Goal: Find contact information: Obtain details needed to contact an individual or organization

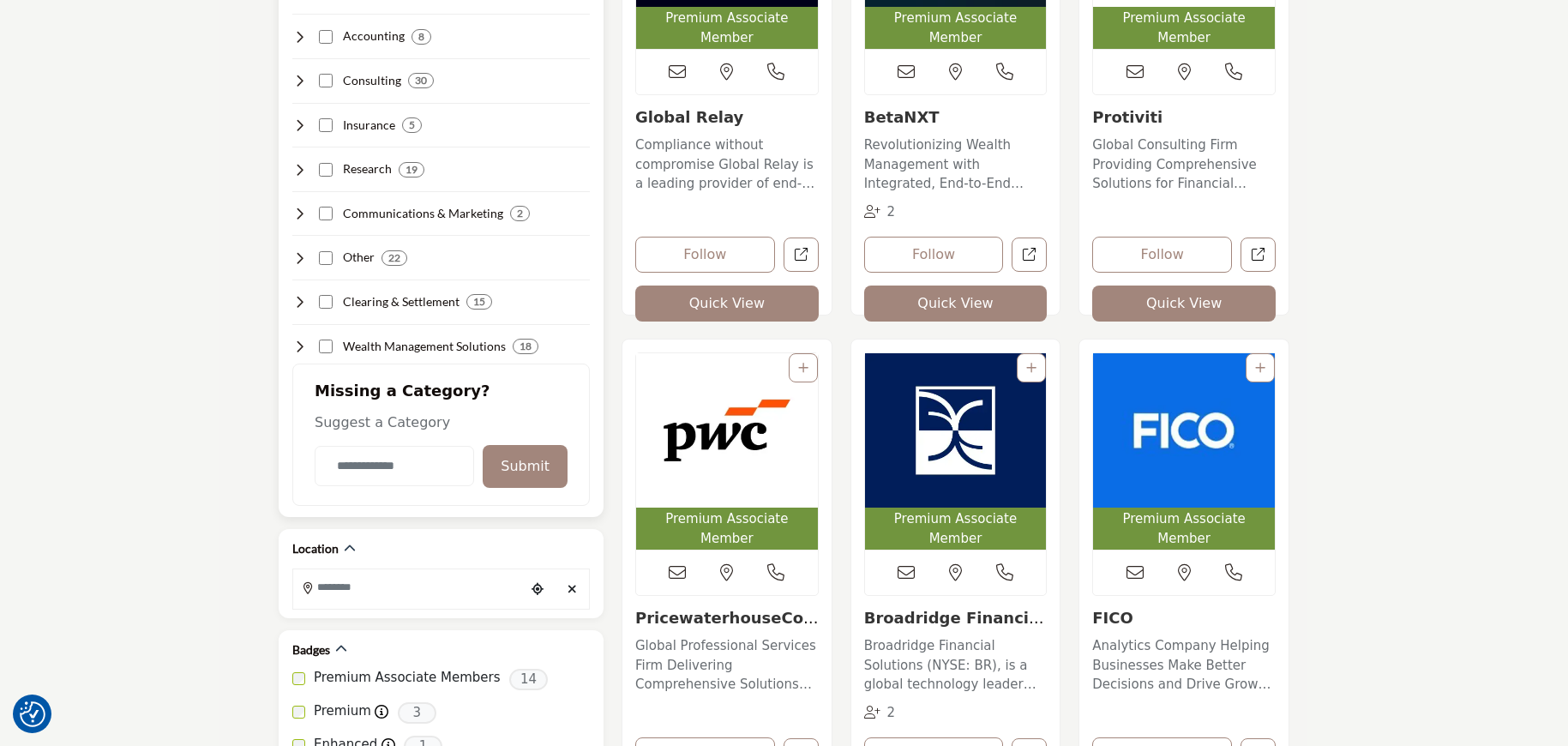
scroll to position [588, 0]
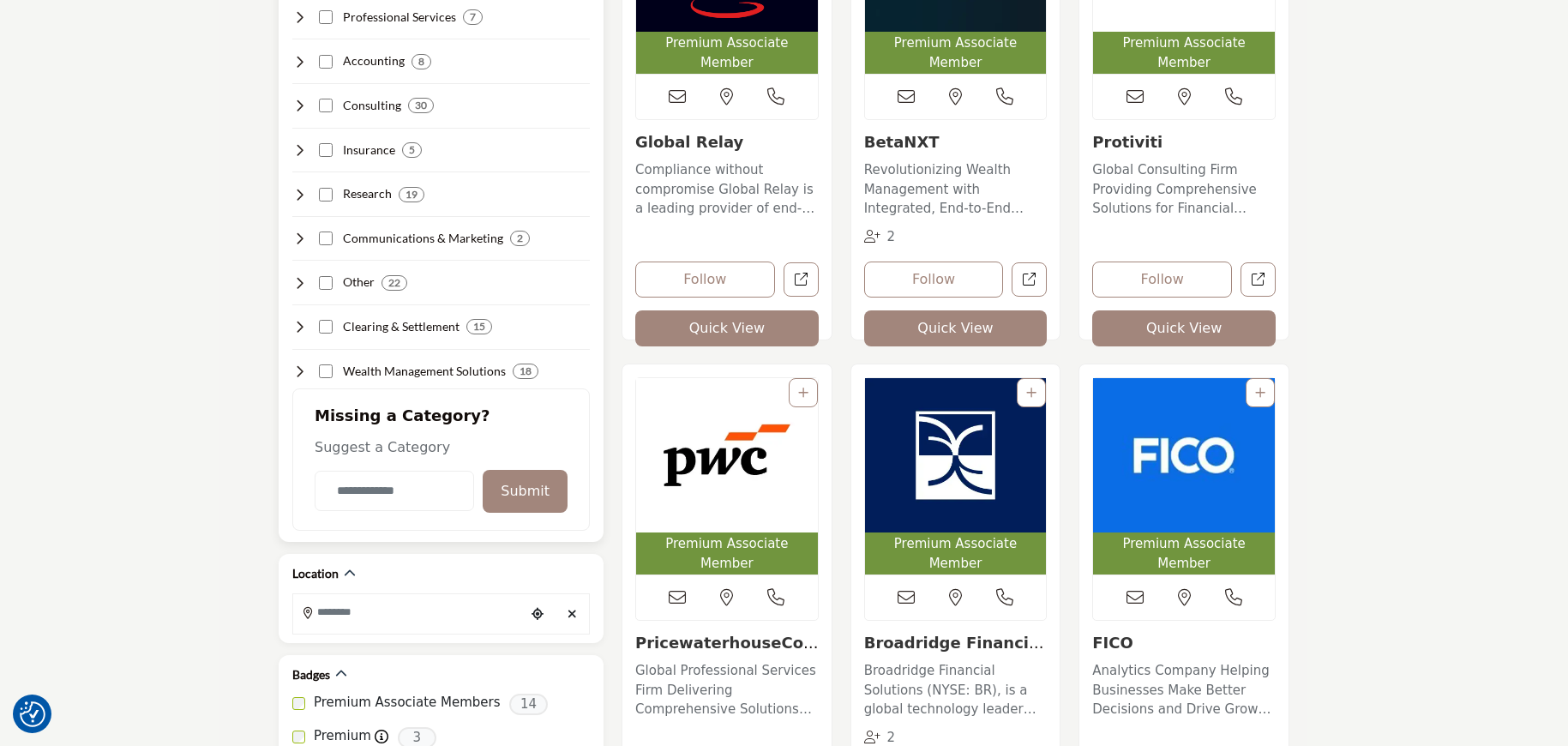
click at [297, 60] on icon at bounding box center [298, 61] width 13 height 13
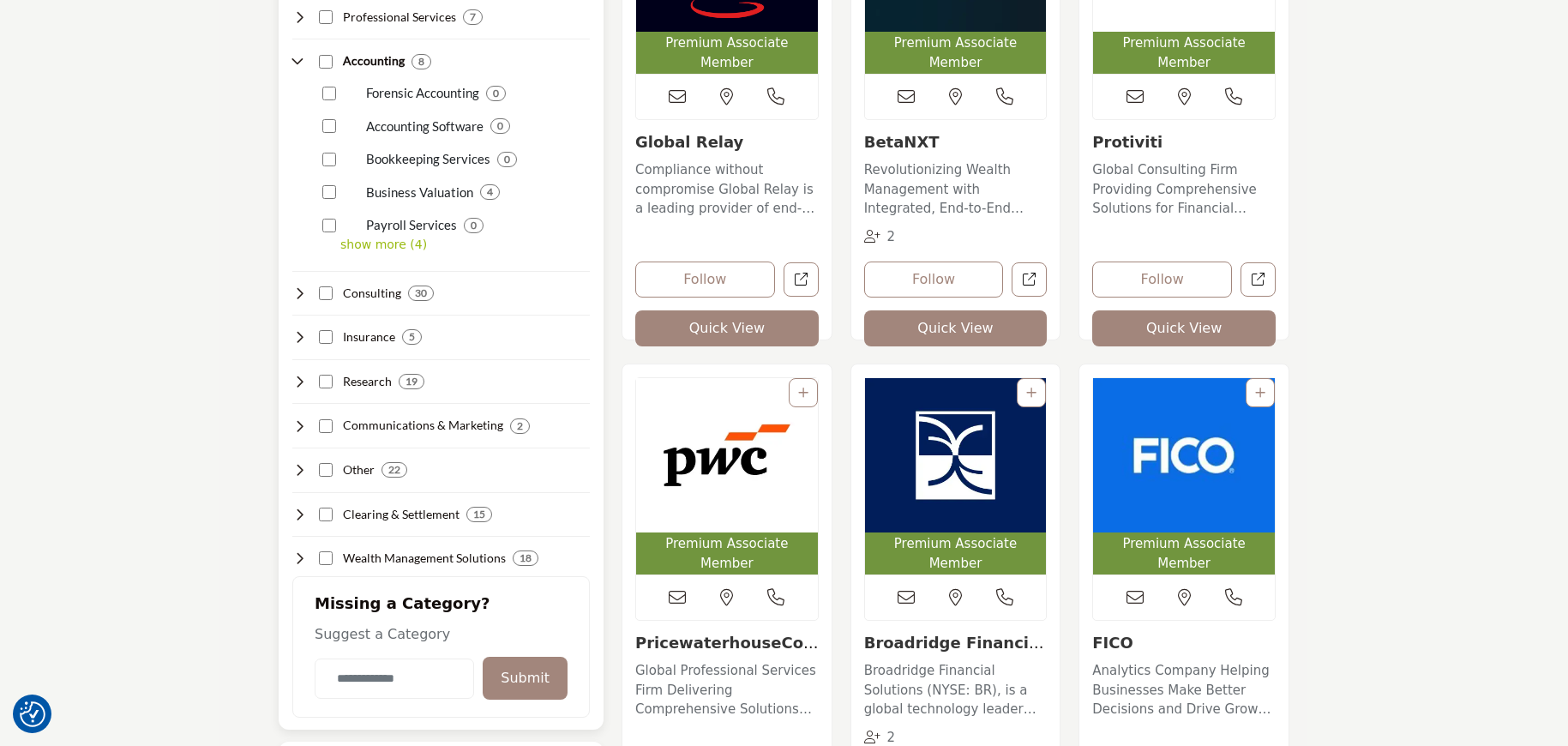
click at [365, 66] on h4 "Accounting" at bounding box center [374, 60] width 62 height 17
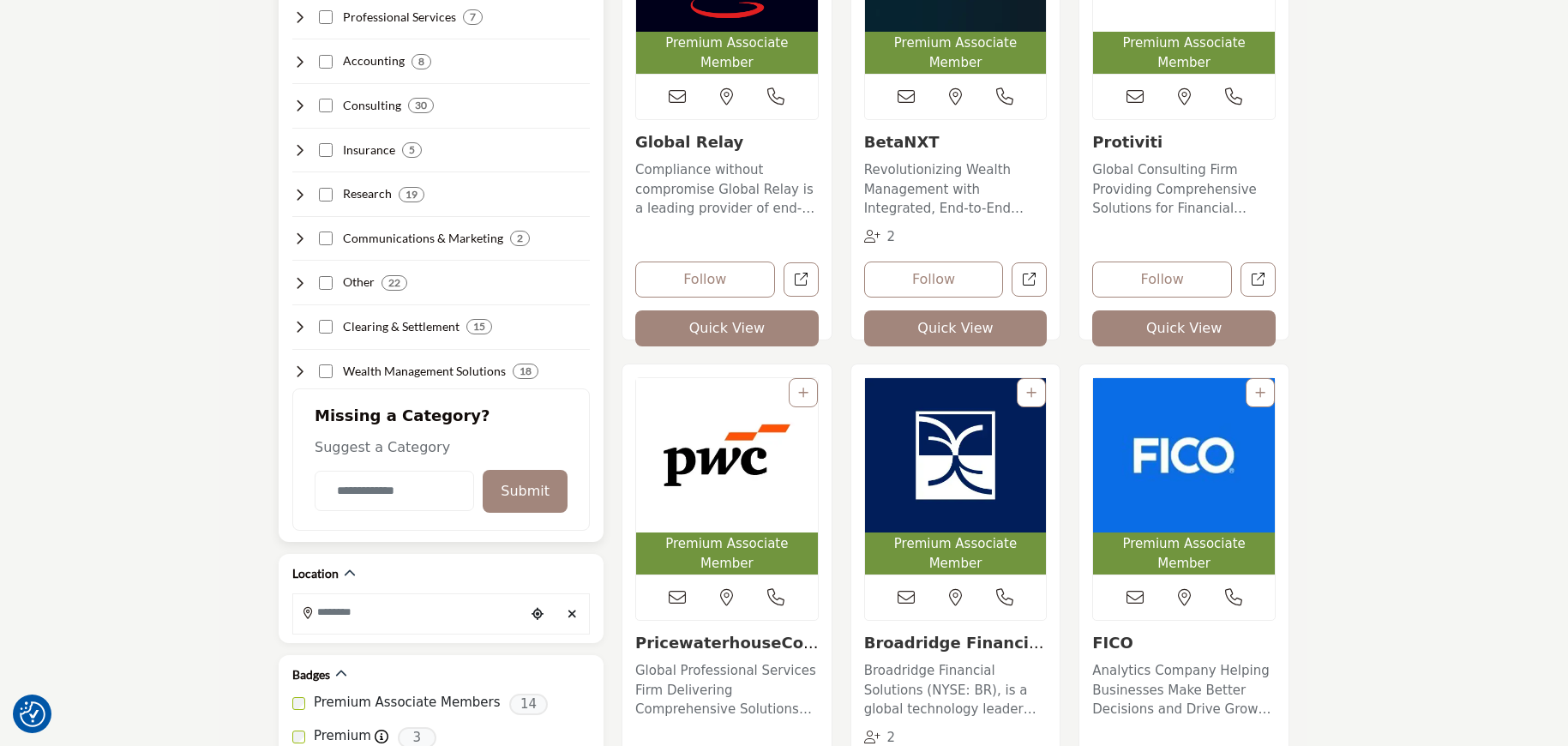
click at [332, 57] on div "Accounting 8" at bounding box center [361, 61] width 139 height 18
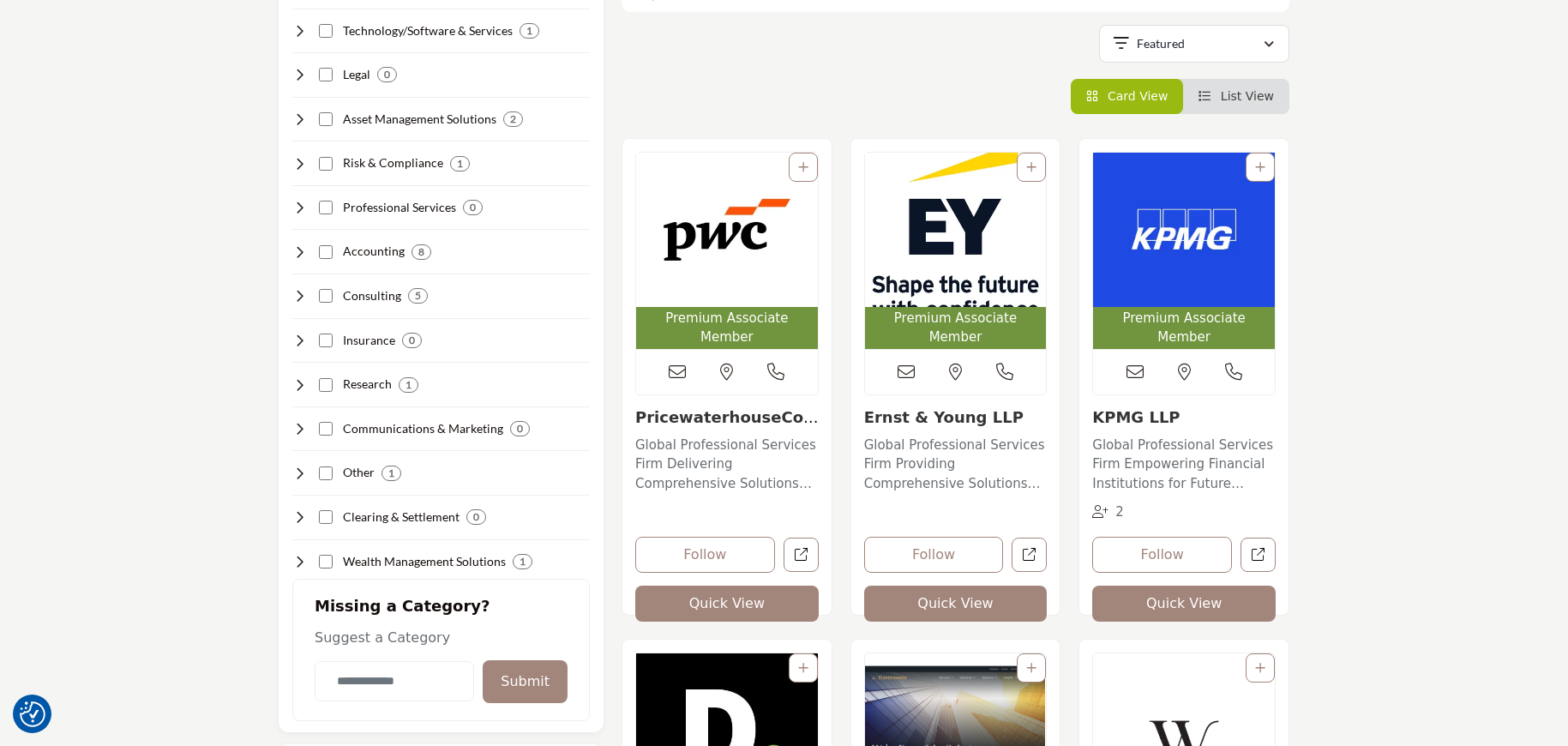
scroll to position [397, 0]
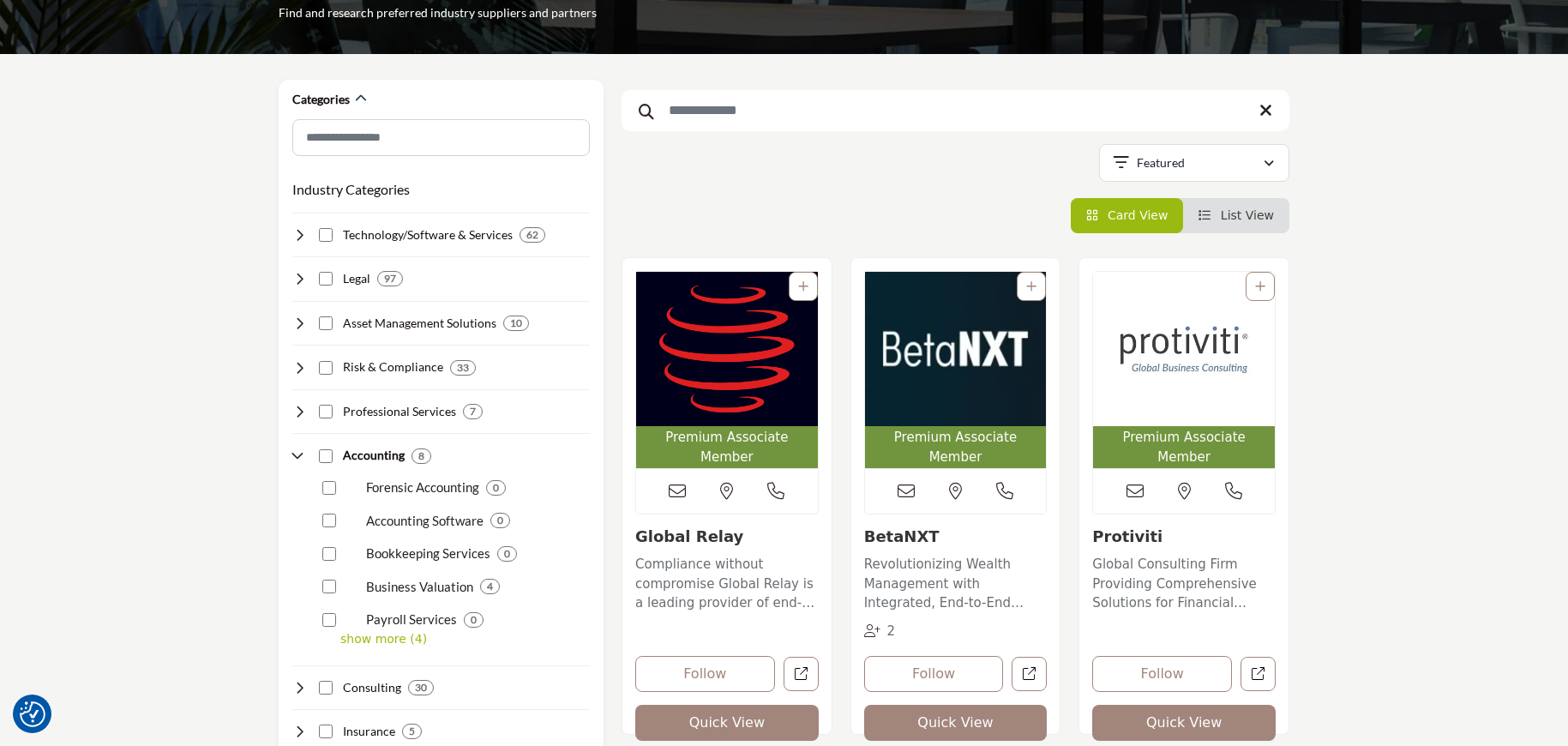
scroll to position [197, 0]
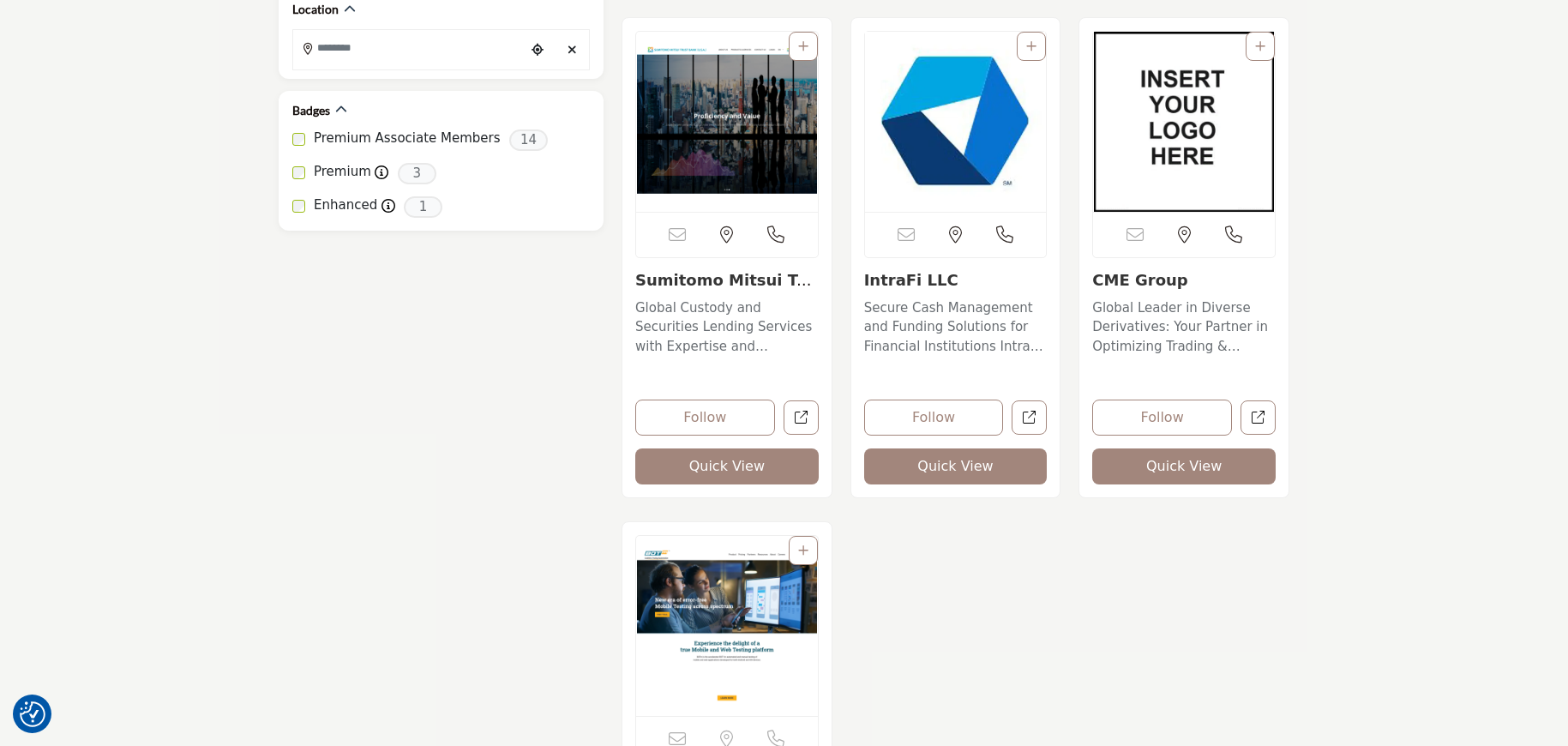
scroll to position [1527, 0]
click at [1116, 284] on link "CME Group" at bounding box center [1140, 279] width 95 height 18
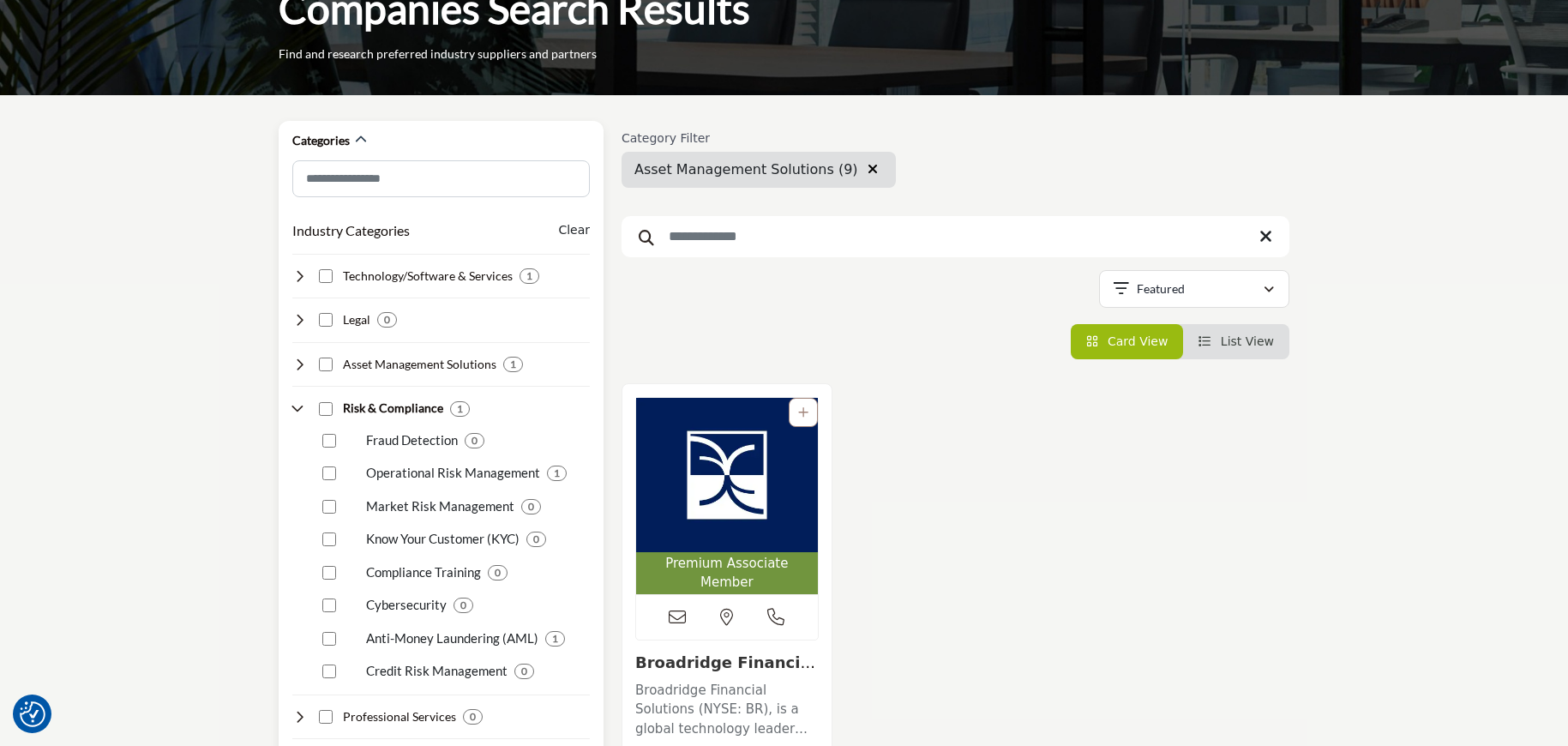
scroll to position [130, 0]
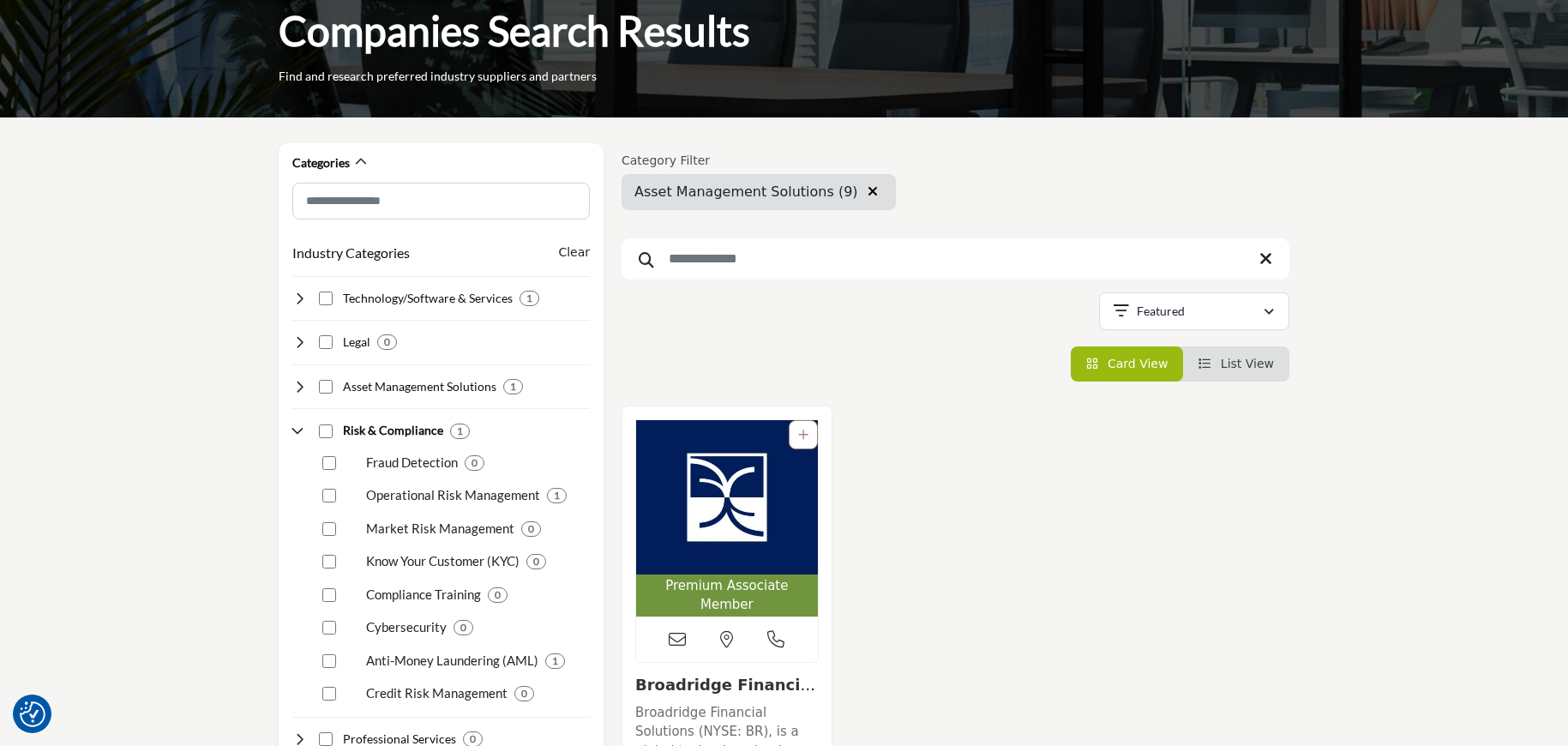
click at [868, 193] on icon "button" at bounding box center [873, 191] width 10 height 13
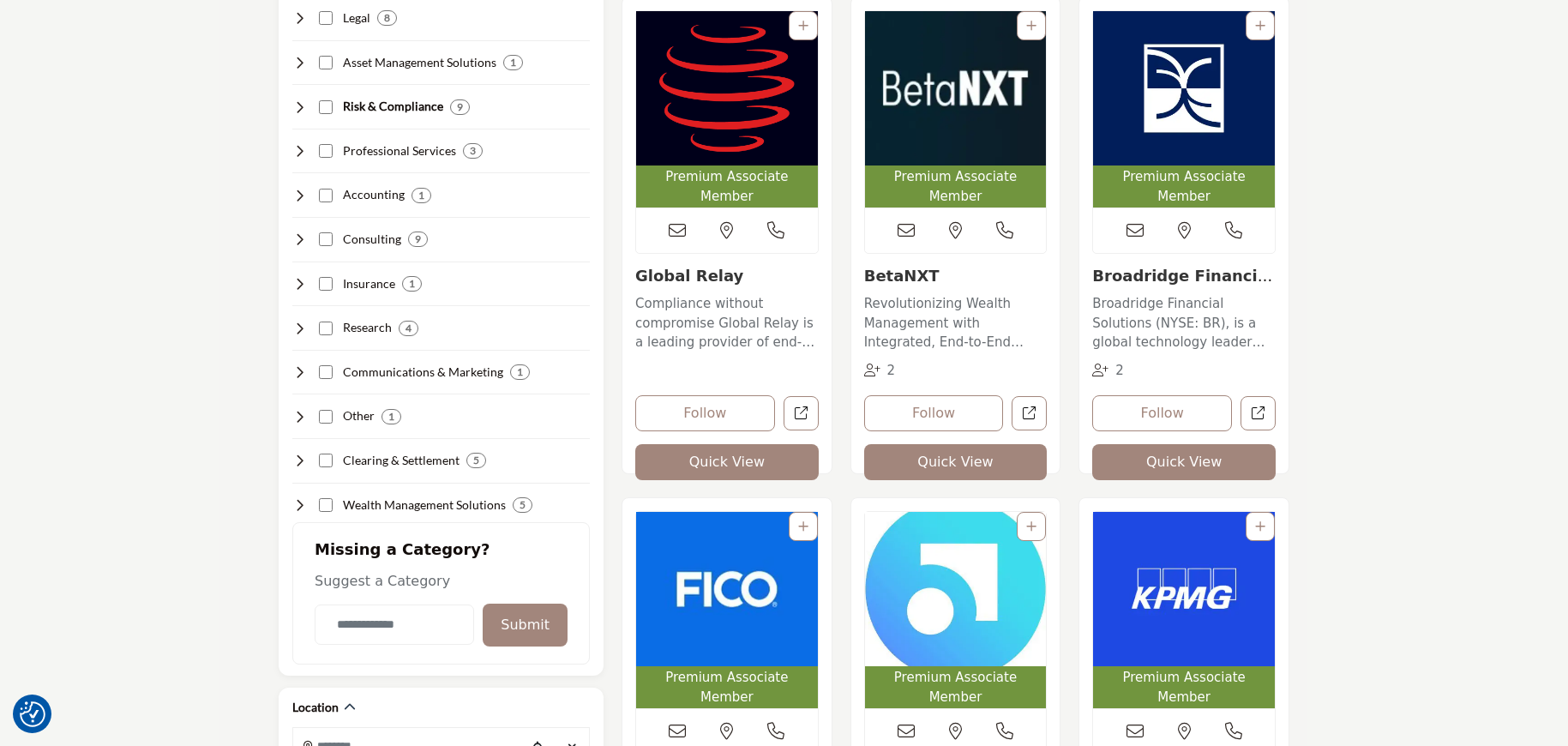
scroll to position [457, 0]
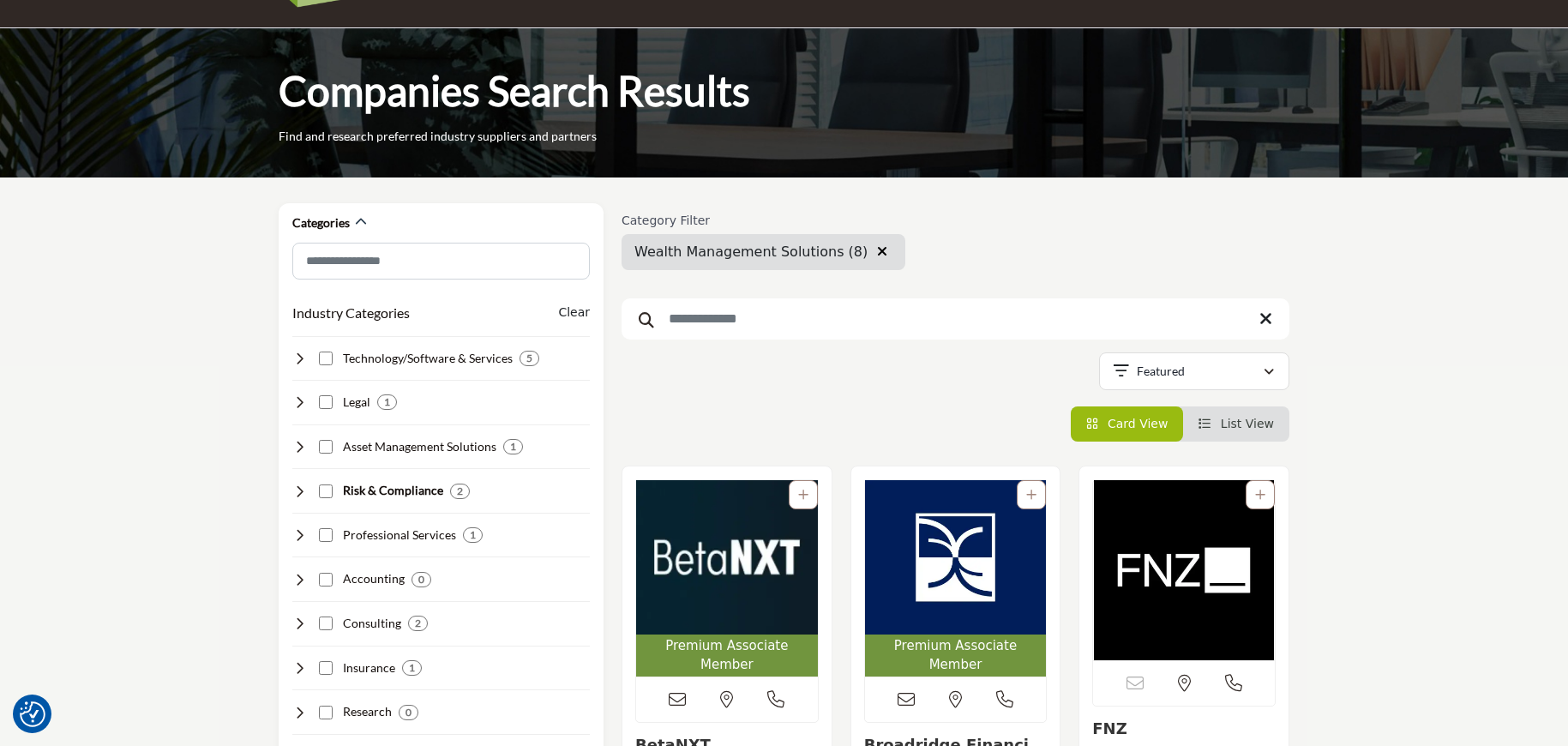
scroll to position [14, 0]
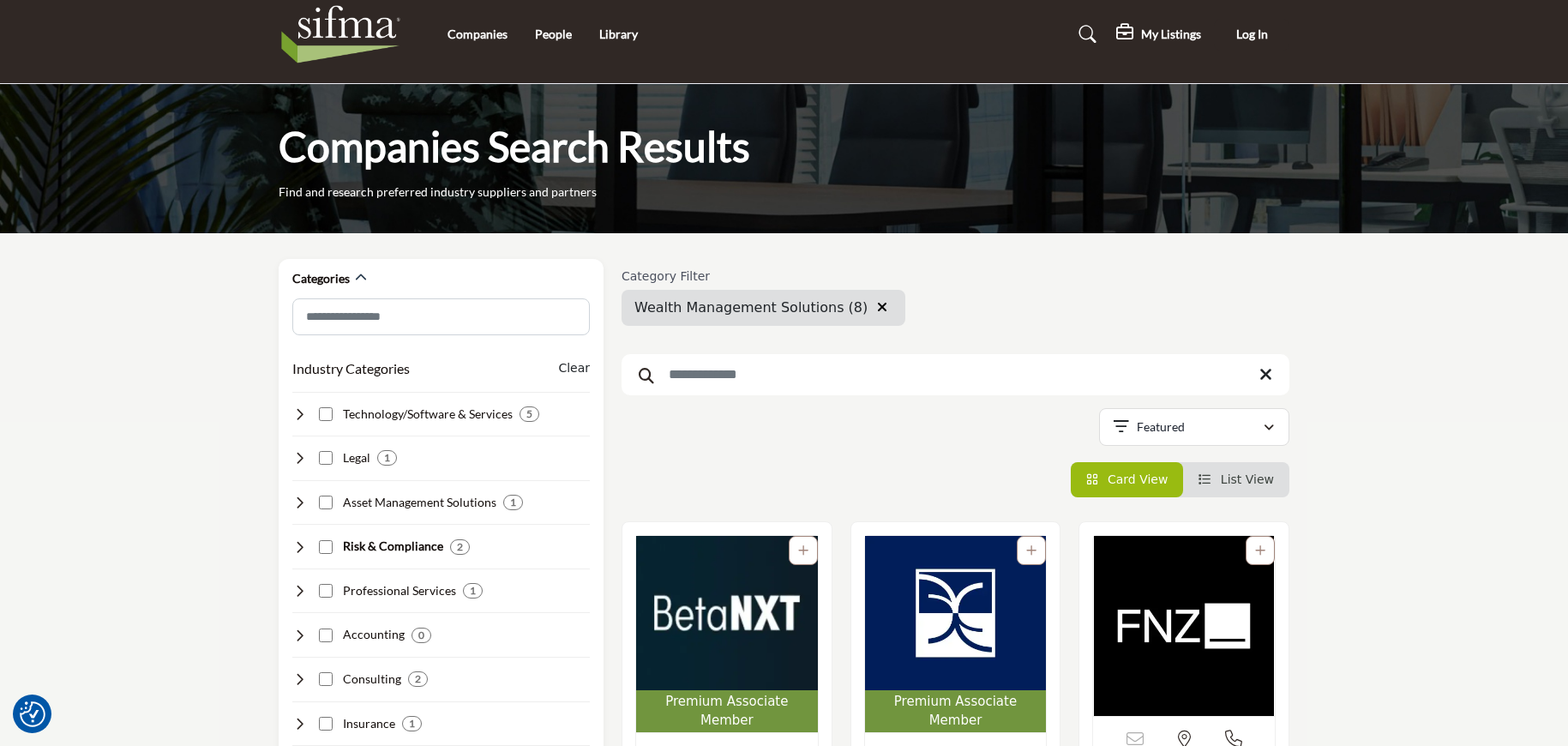
click at [877, 308] on icon "button" at bounding box center [882, 306] width 10 height 13
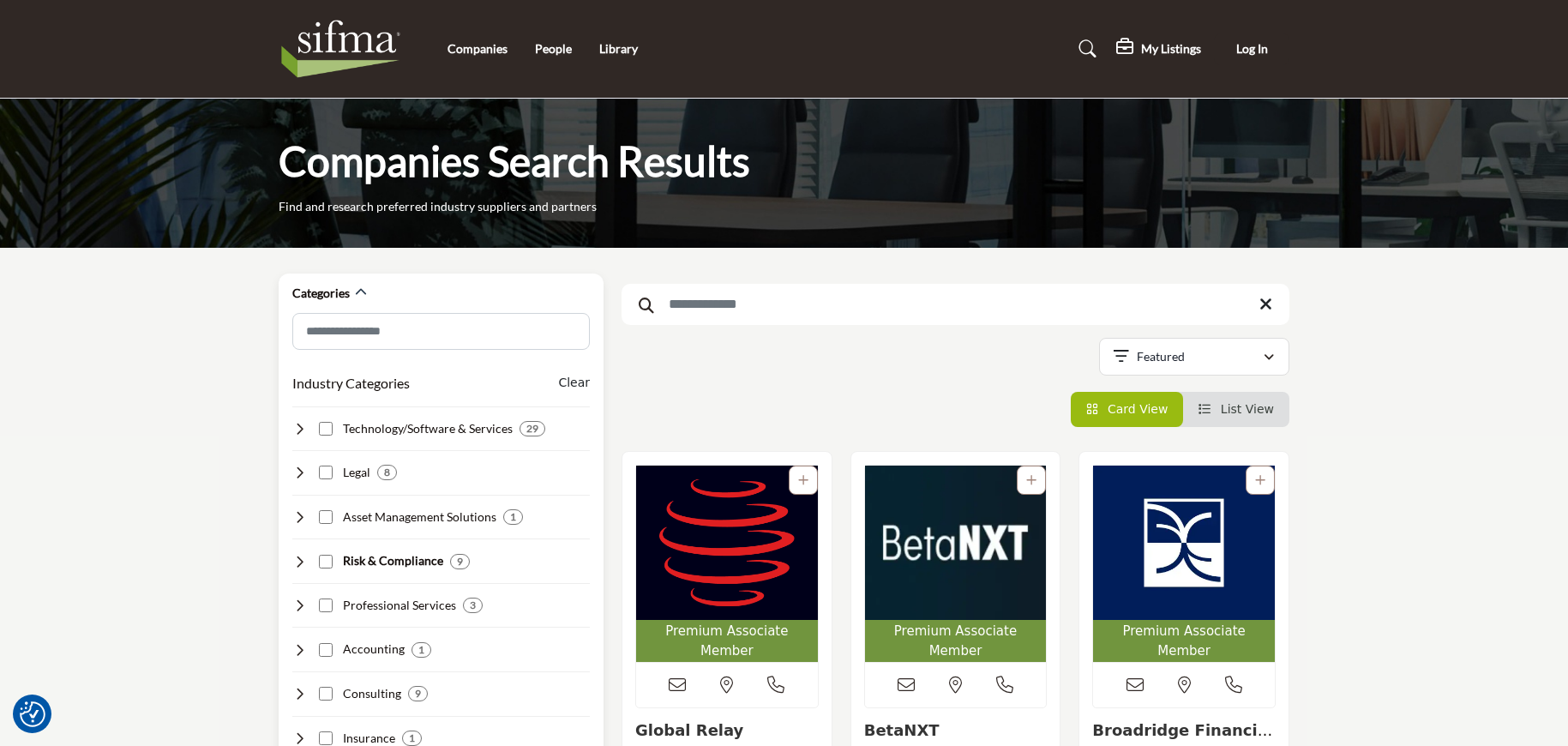
click at [294, 430] on icon at bounding box center [298, 428] width 13 height 13
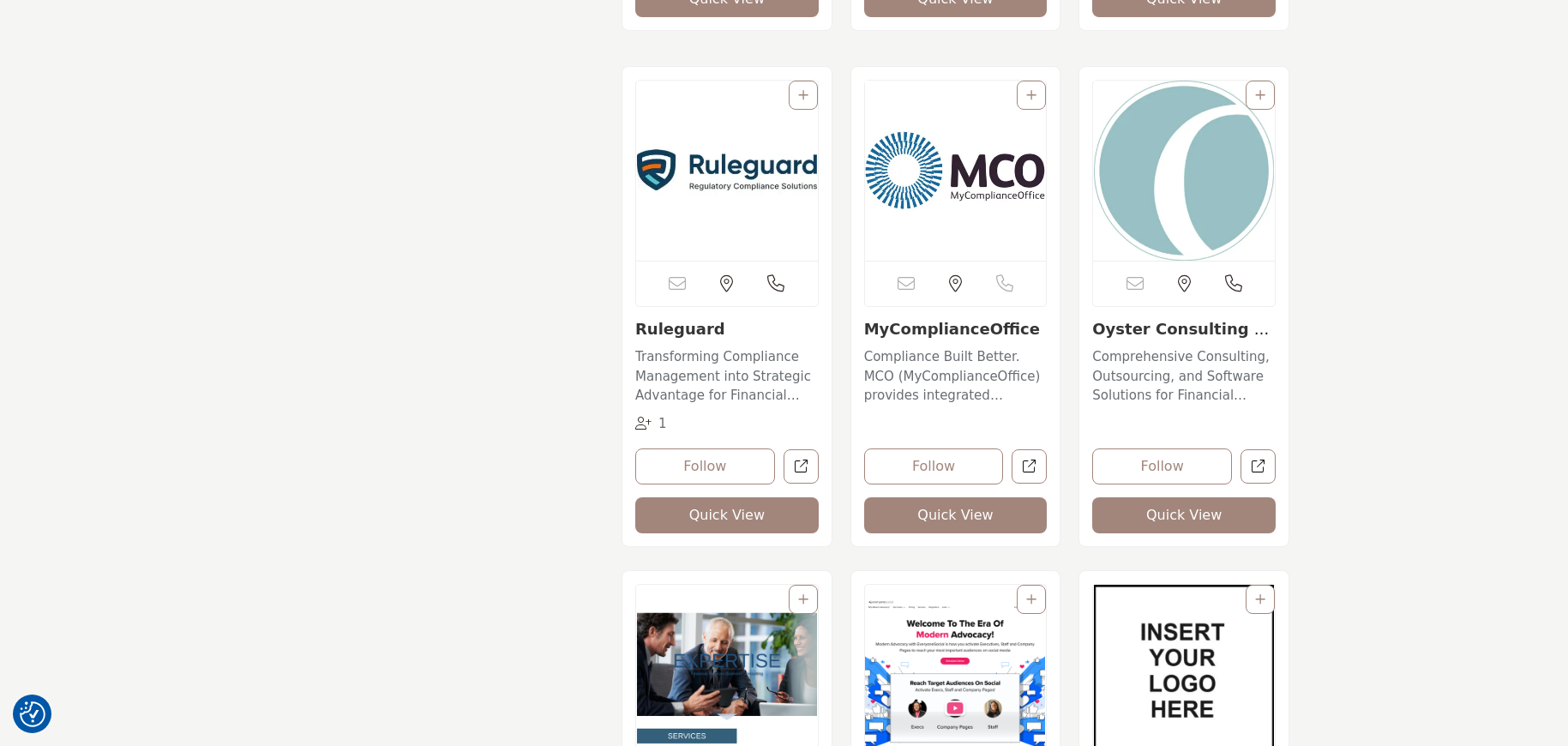
scroll to position [3907, 0]
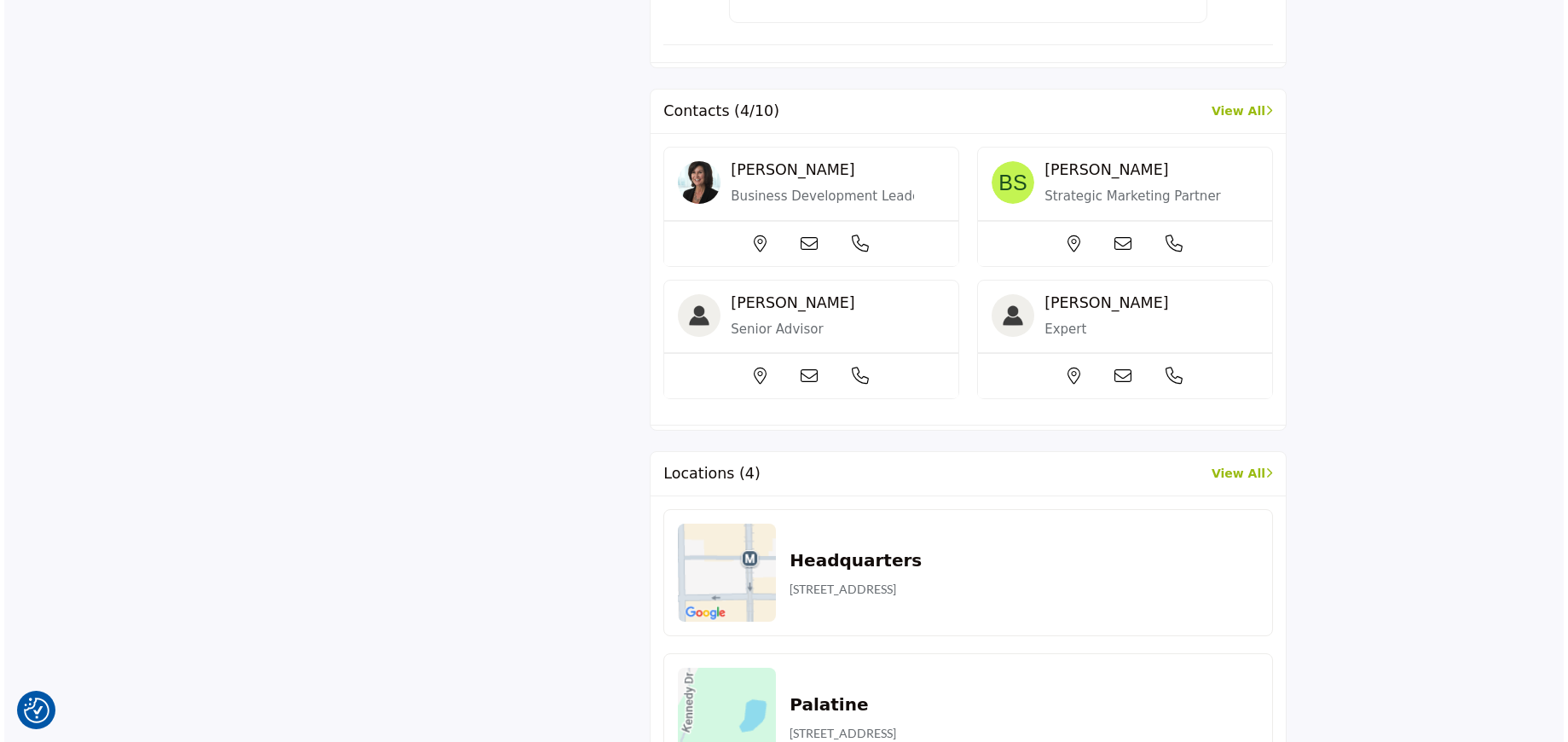
scroll to position [1267, 0]
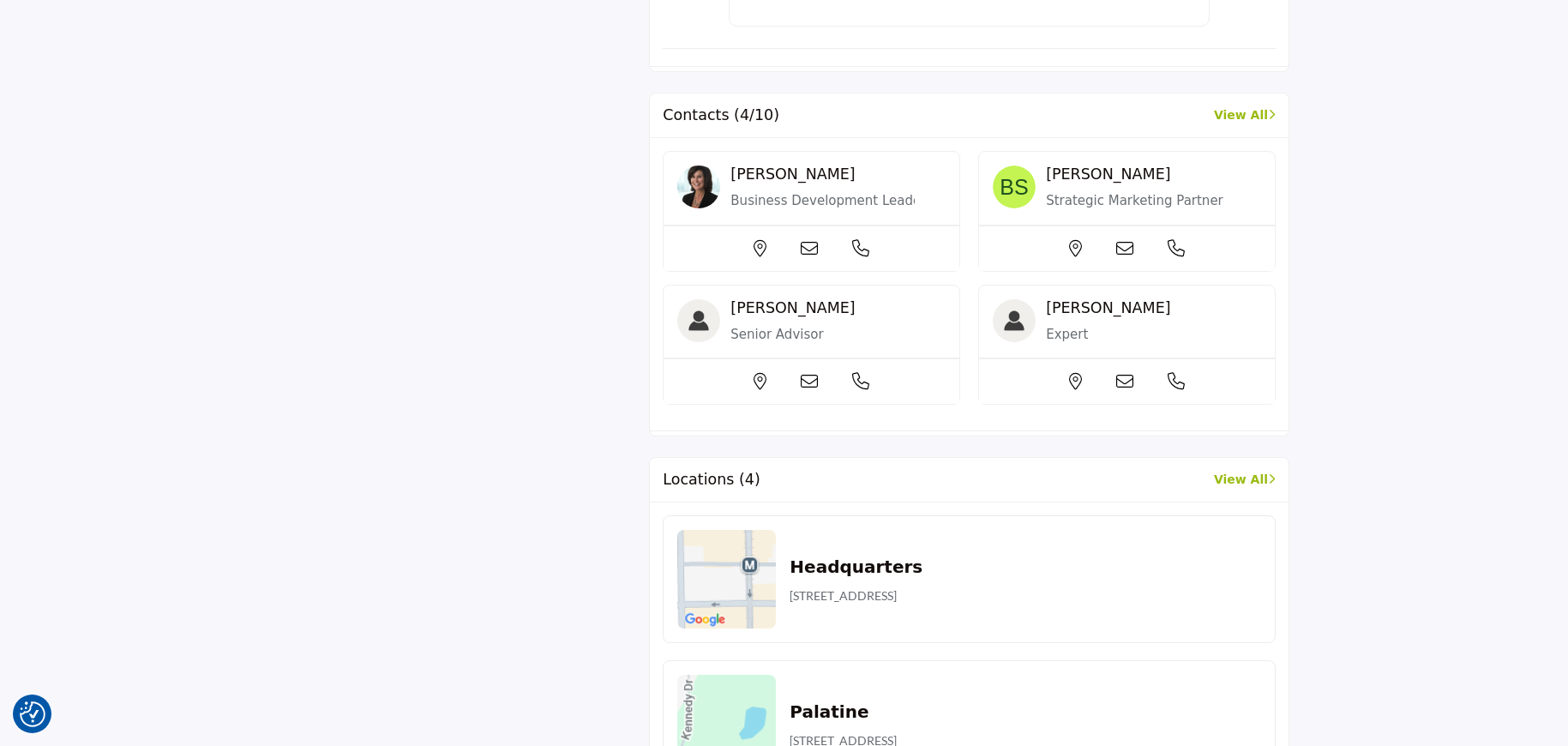
click at [810, 240] on icon at bounding box center [809, 248] width 17 height 17
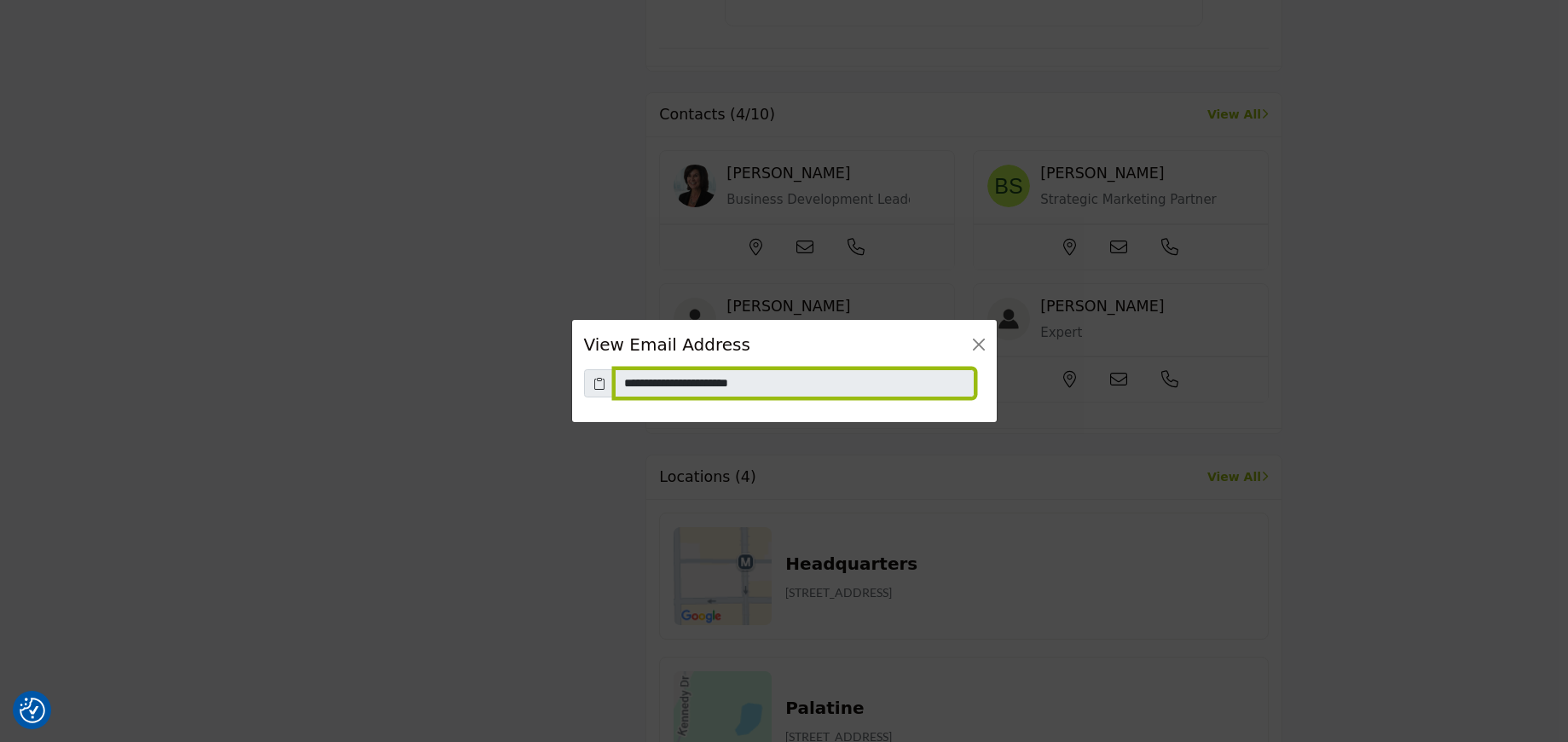
drag, startPoint x: 775, startPoint y: 387, endPoint x: 573, endPoint y: 381, distance: 202.1
click at [573, 381] on div "**********" at bounding box center [784, 395] width 425 height 53
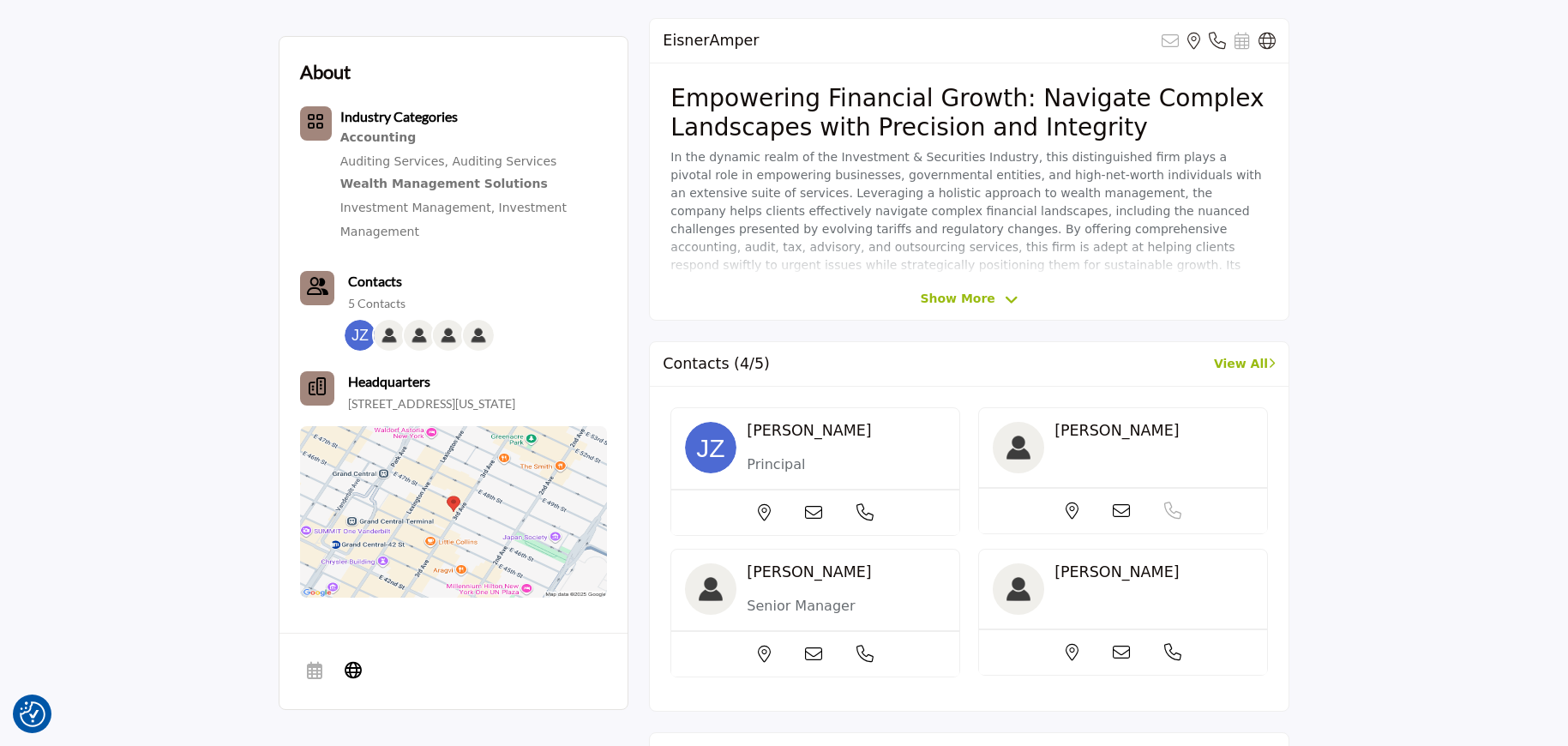
scroll to position [497, 0]
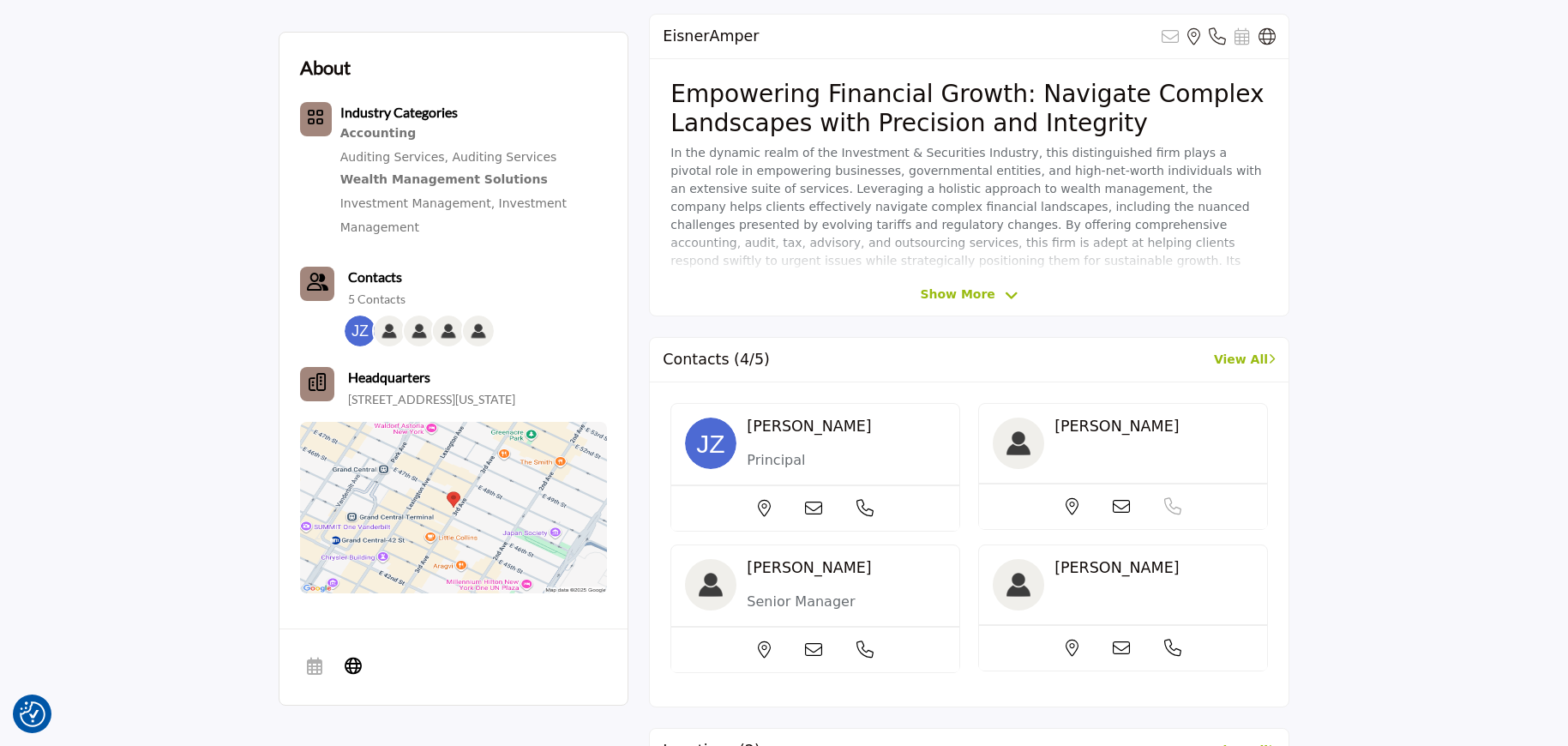
click at [815, 510] on icon at bounding box center [814, 508] width 17 height 17
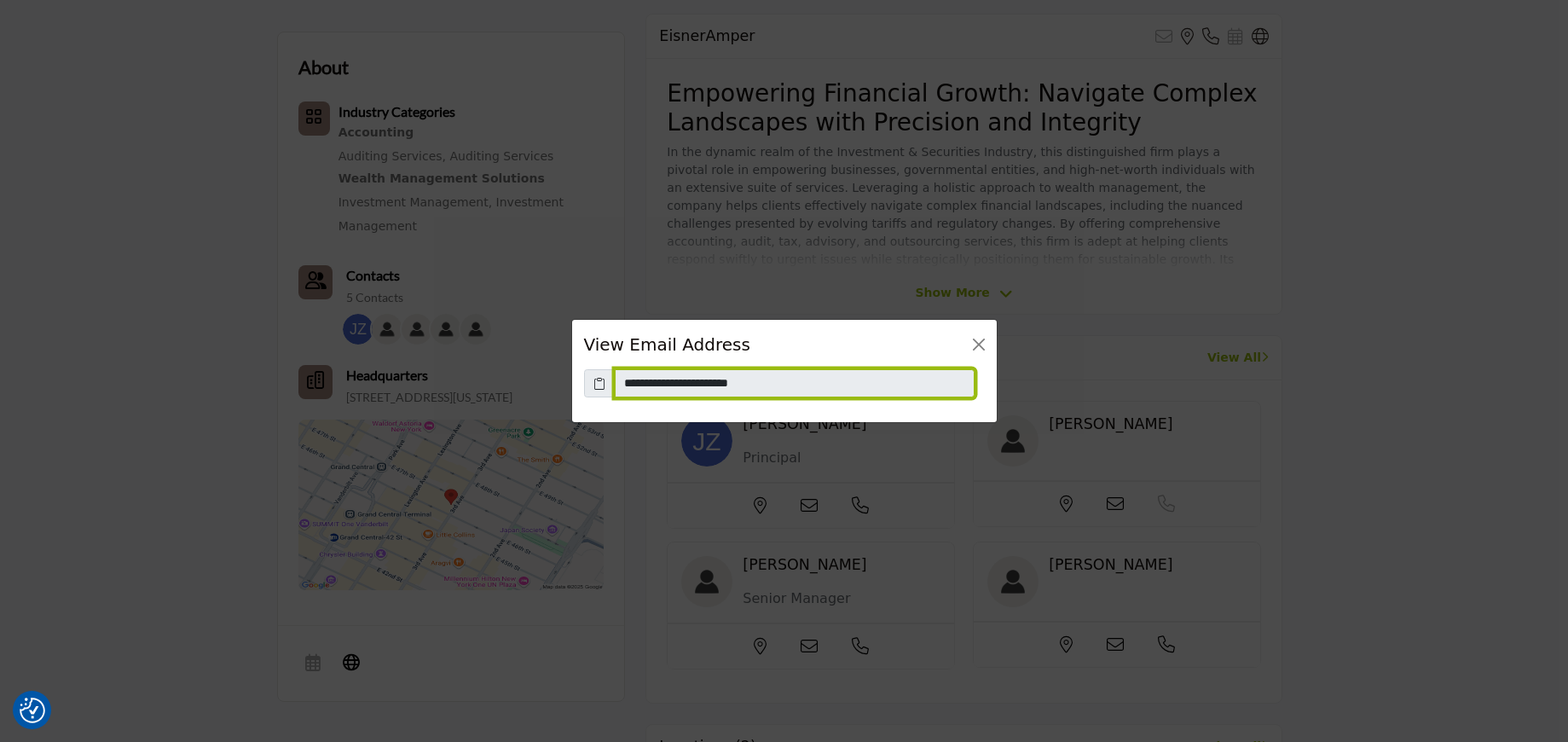
drag, startPoint x: 780, startPoint y: 383, endPoint x: 562, endPoint y: 367, distance: 218.6
click at [562, 367] on div "**********" at bounding box center [784, 371] width 1568 height 742
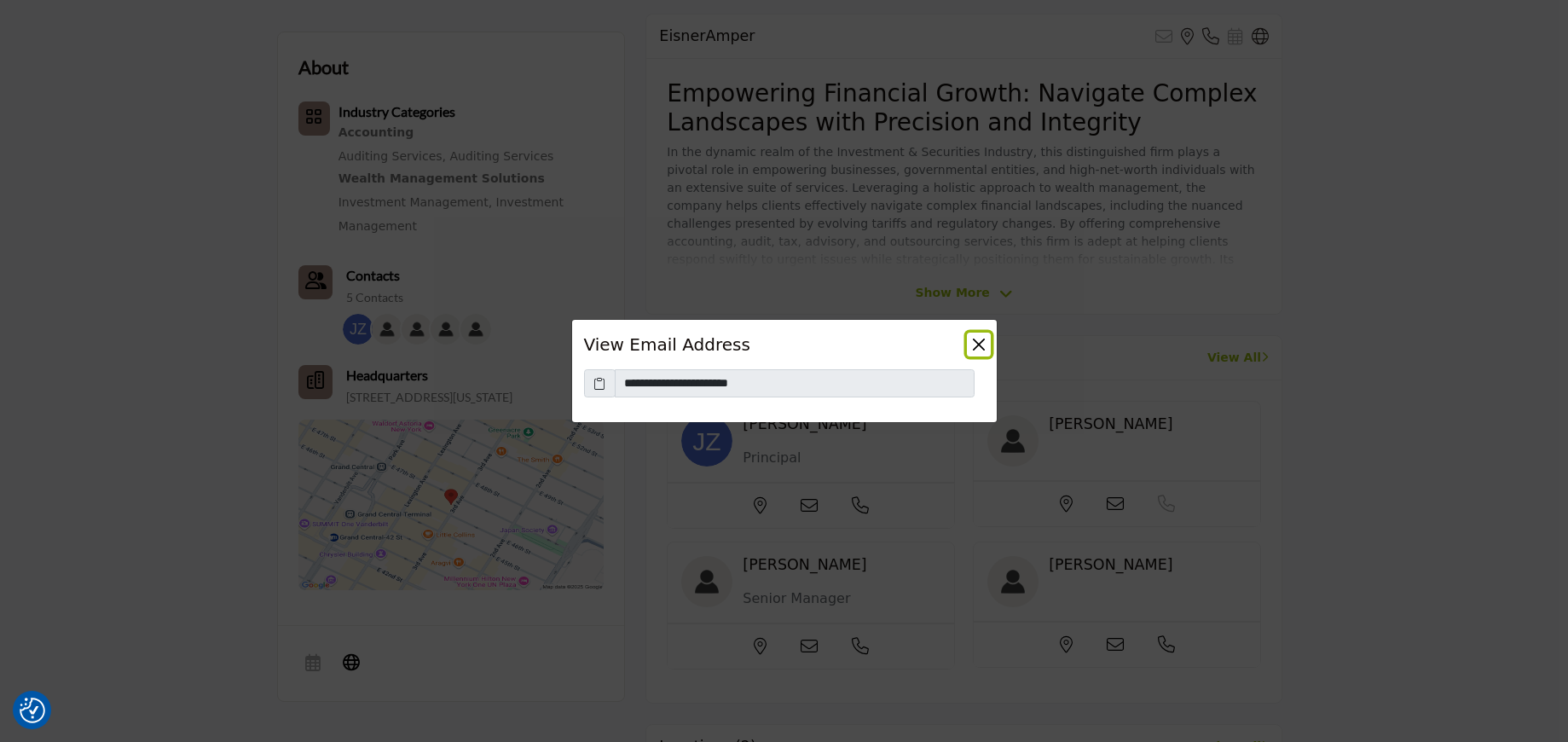
click at [984, 344] on button "Close" at bounding box center [978, 344] width 24 height 24
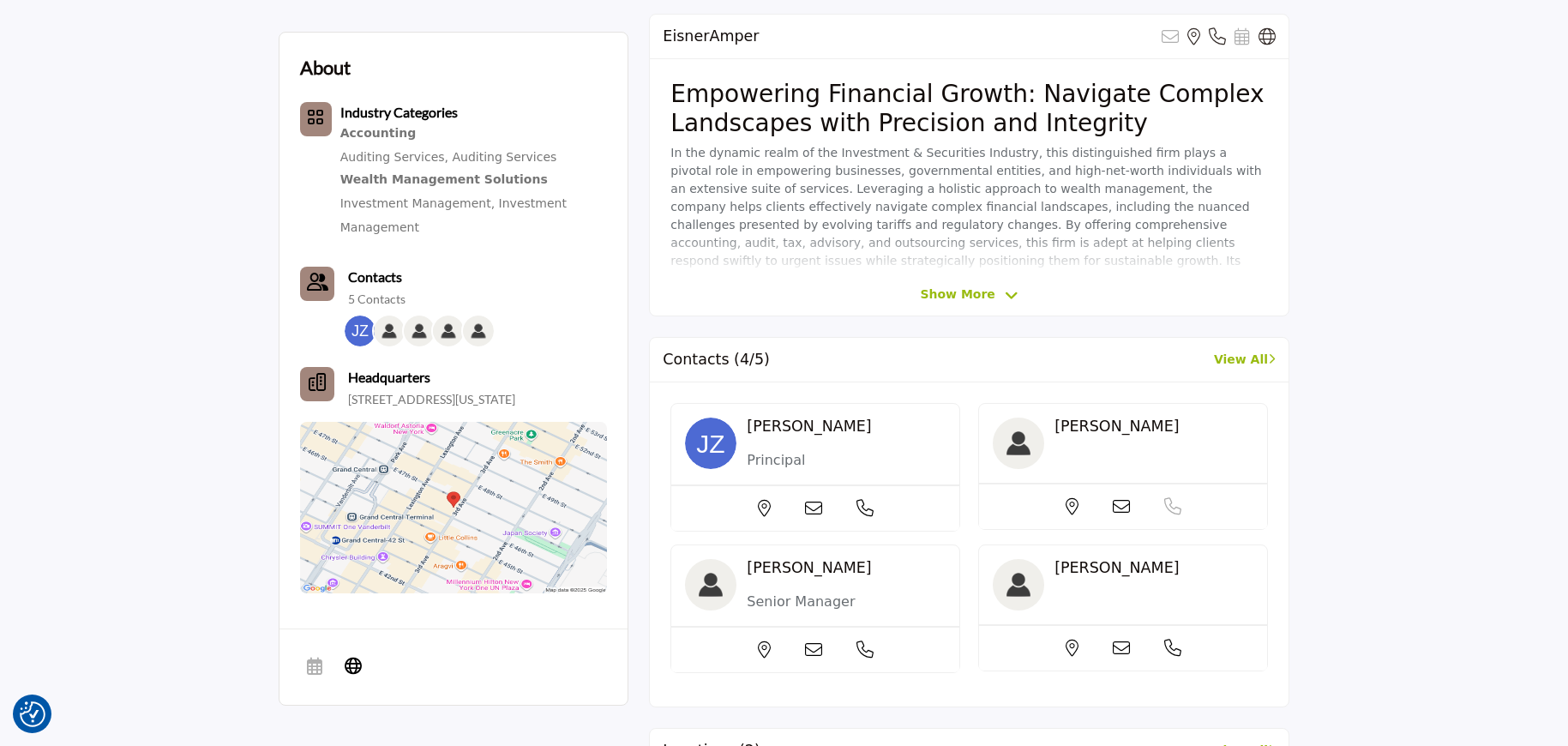
click at [823, 507] on icon at bounding box center [814, 508] width 17 height 17
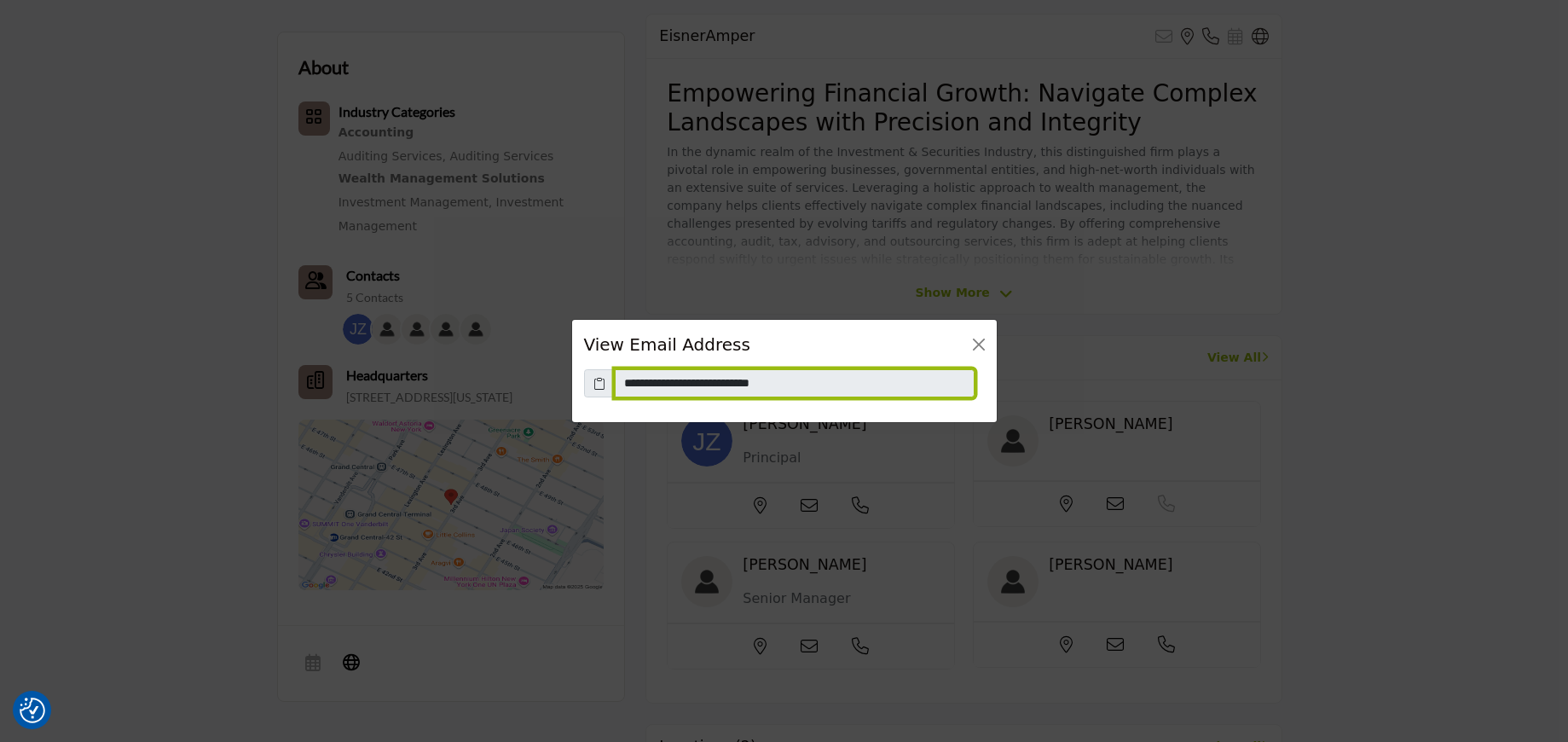
drag, startPoint x: 725, startPoint y: 385, endPoint x: 538, endPoint y: 382, distance: 187.0
click at [538, 382] on div "**********" at bounding box center [784, 371] width 1568 height 742
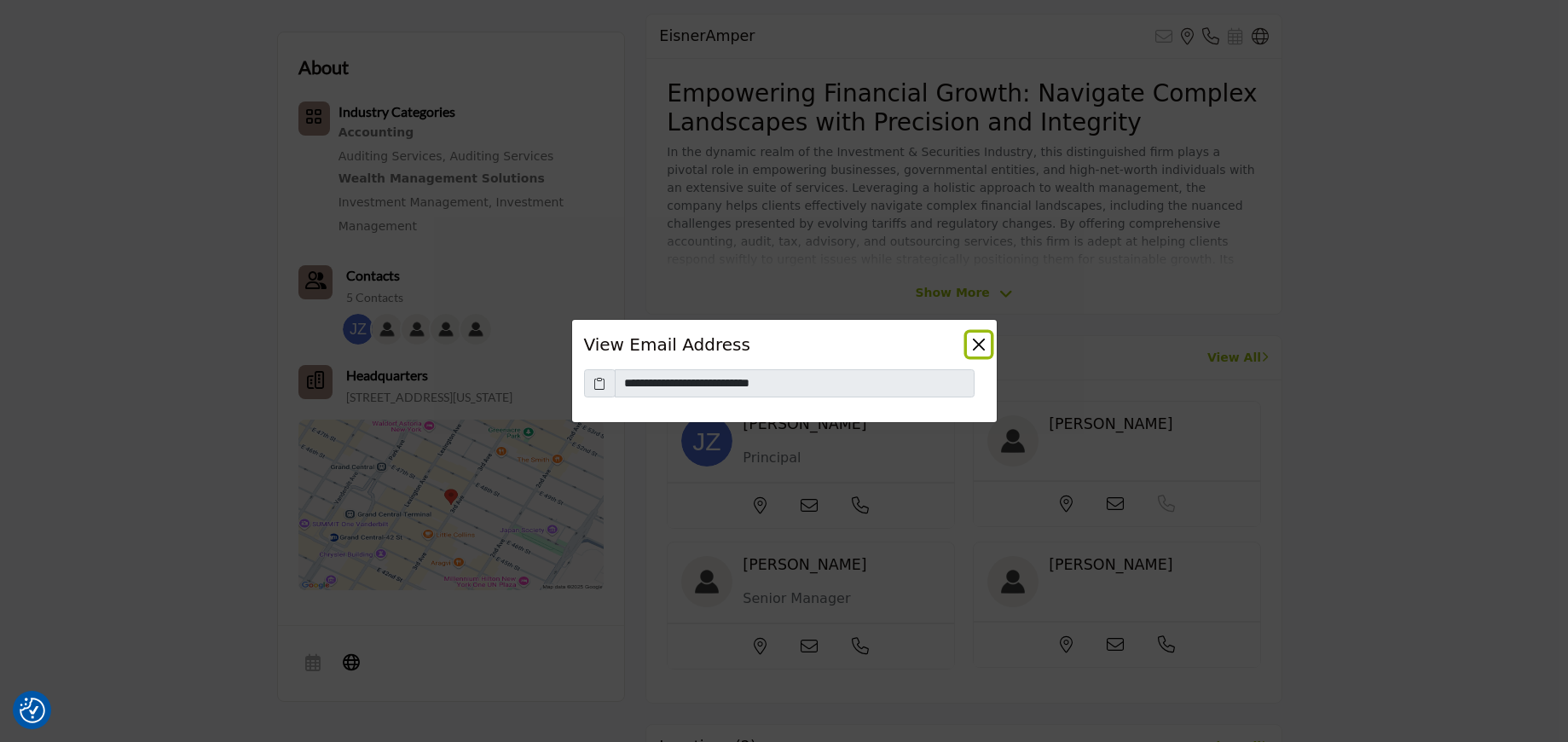
click at [982, 346] on button "Close" at bounding box center [978, 344] width 24 height 24
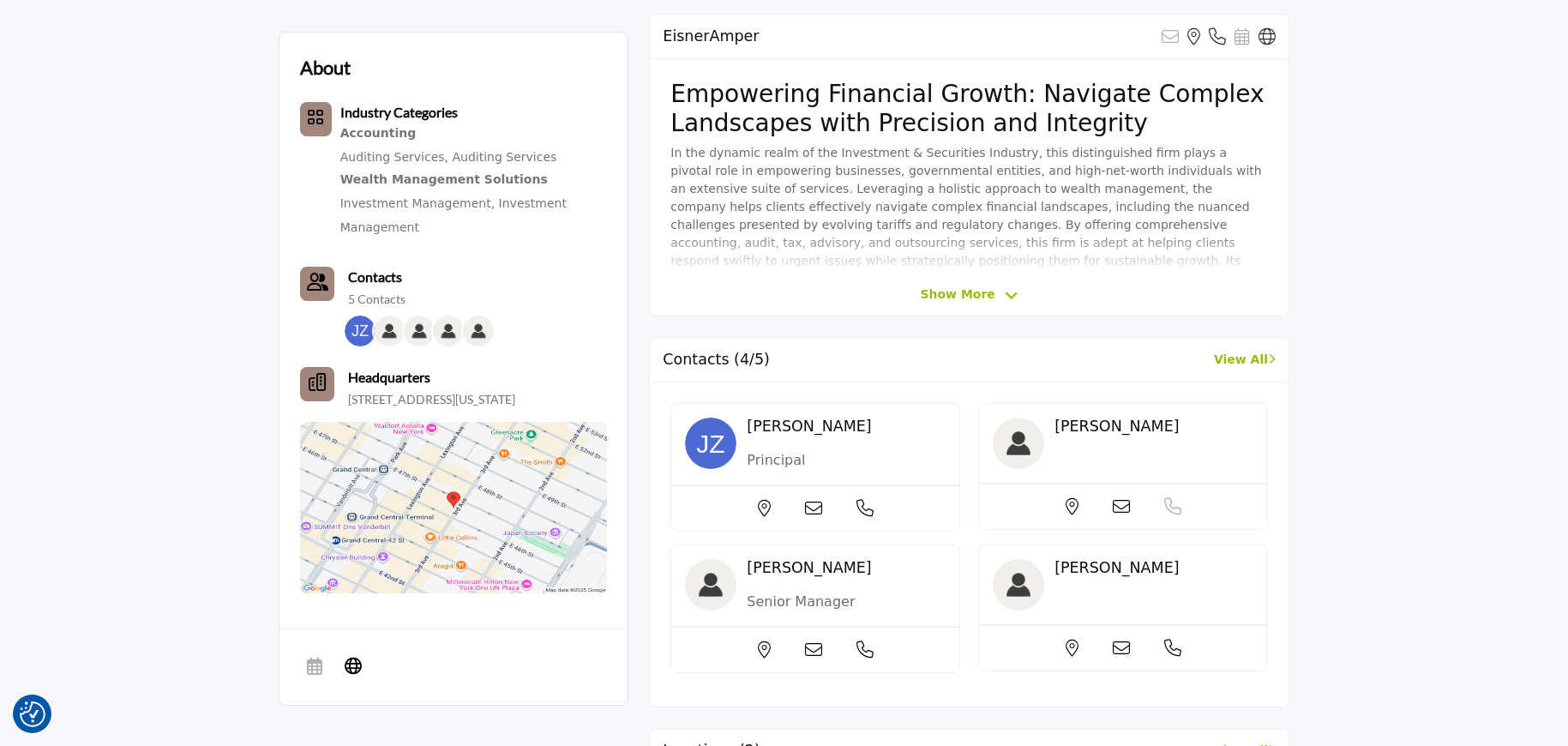
click at [810, 517] on icon at bounding box center [814, 508] width 17 height 17
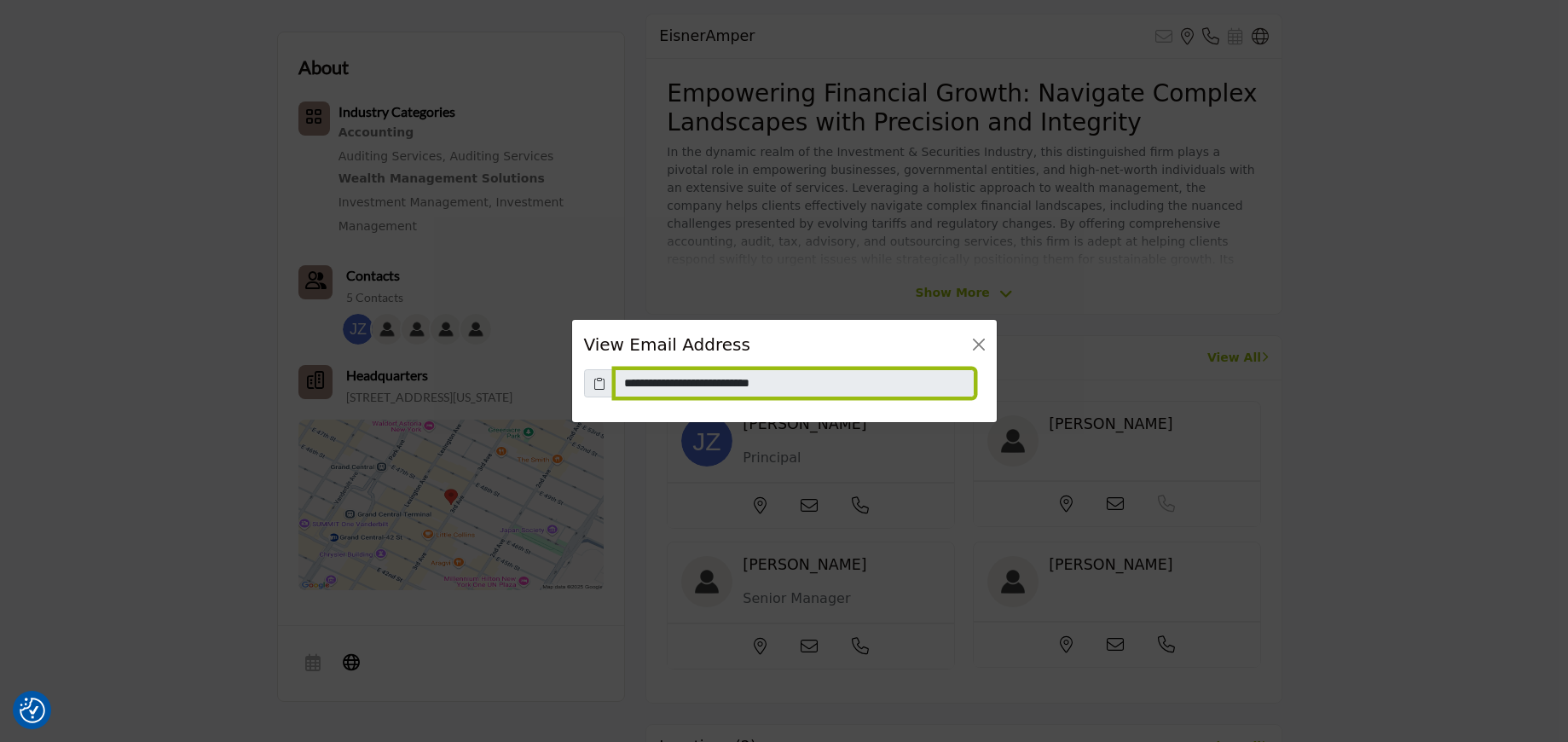
drag, startPoint x: 820, startPoint y: 387, endPoint x: 579, endPoint y: 385, distance: 241.0
click at [579, 385] on div "**********" at bounding box center [784, 395] width 425 height 53
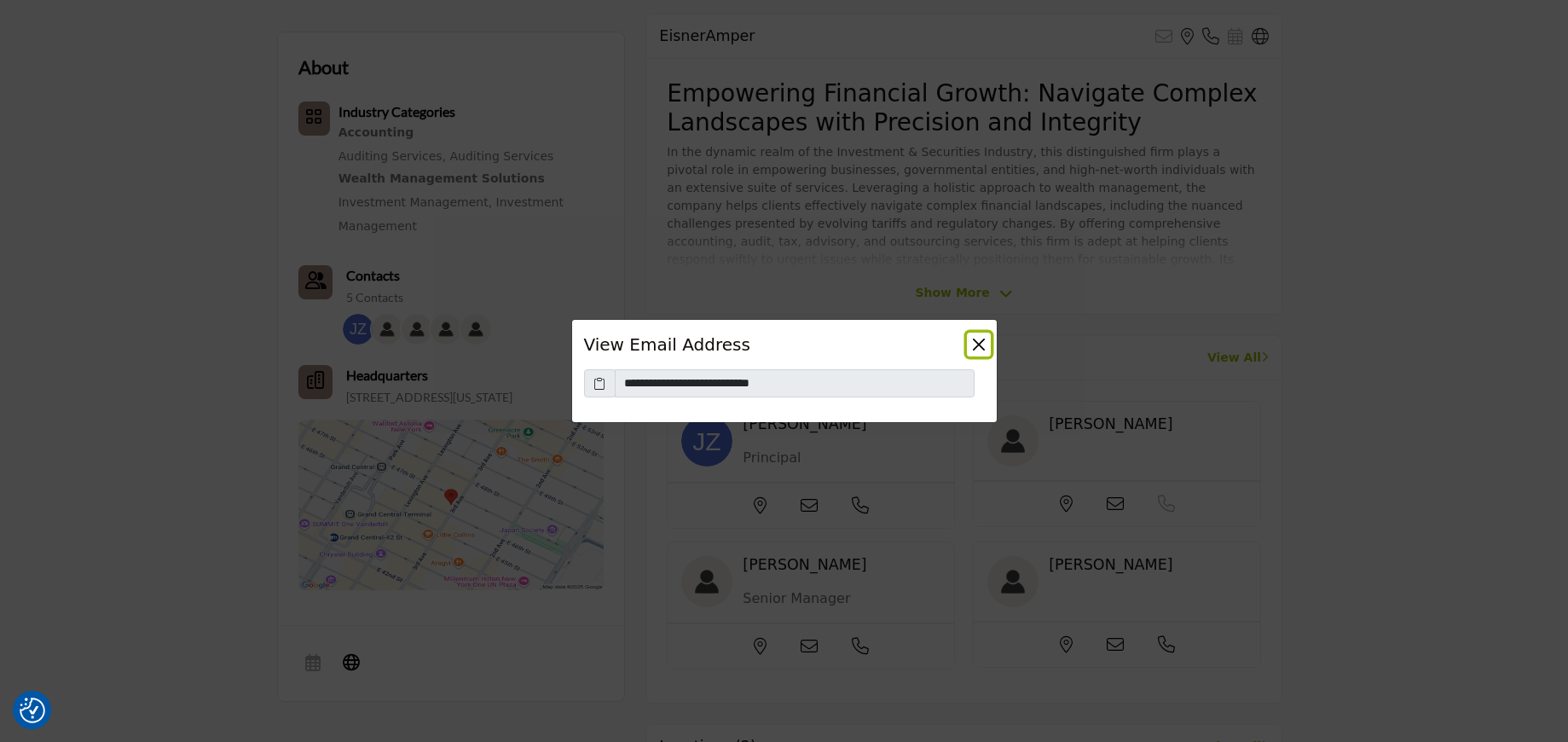
click at [982, 348] on button "Close" at bounding box center [978, 344] width 24 height 24
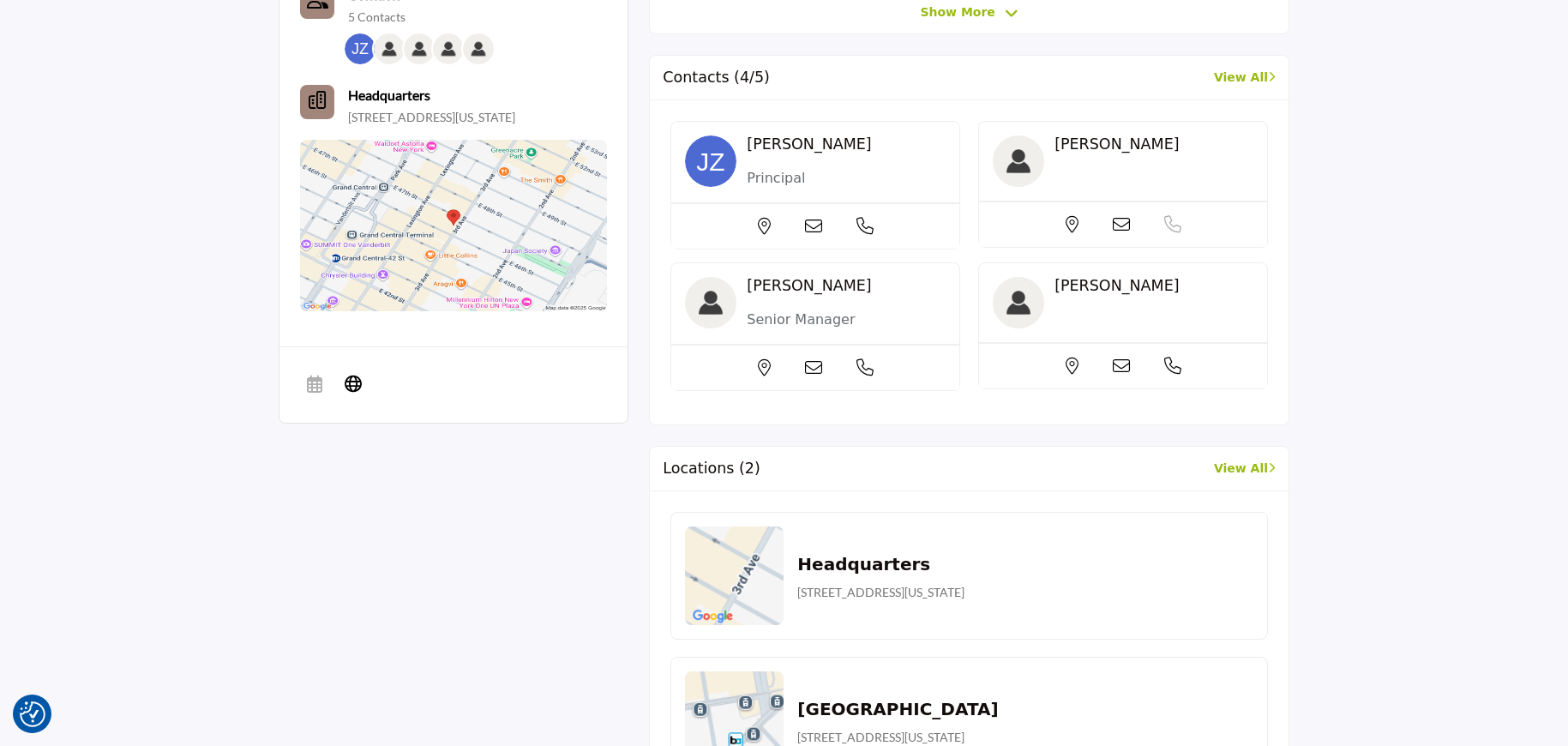
scroll to position [783, 0]
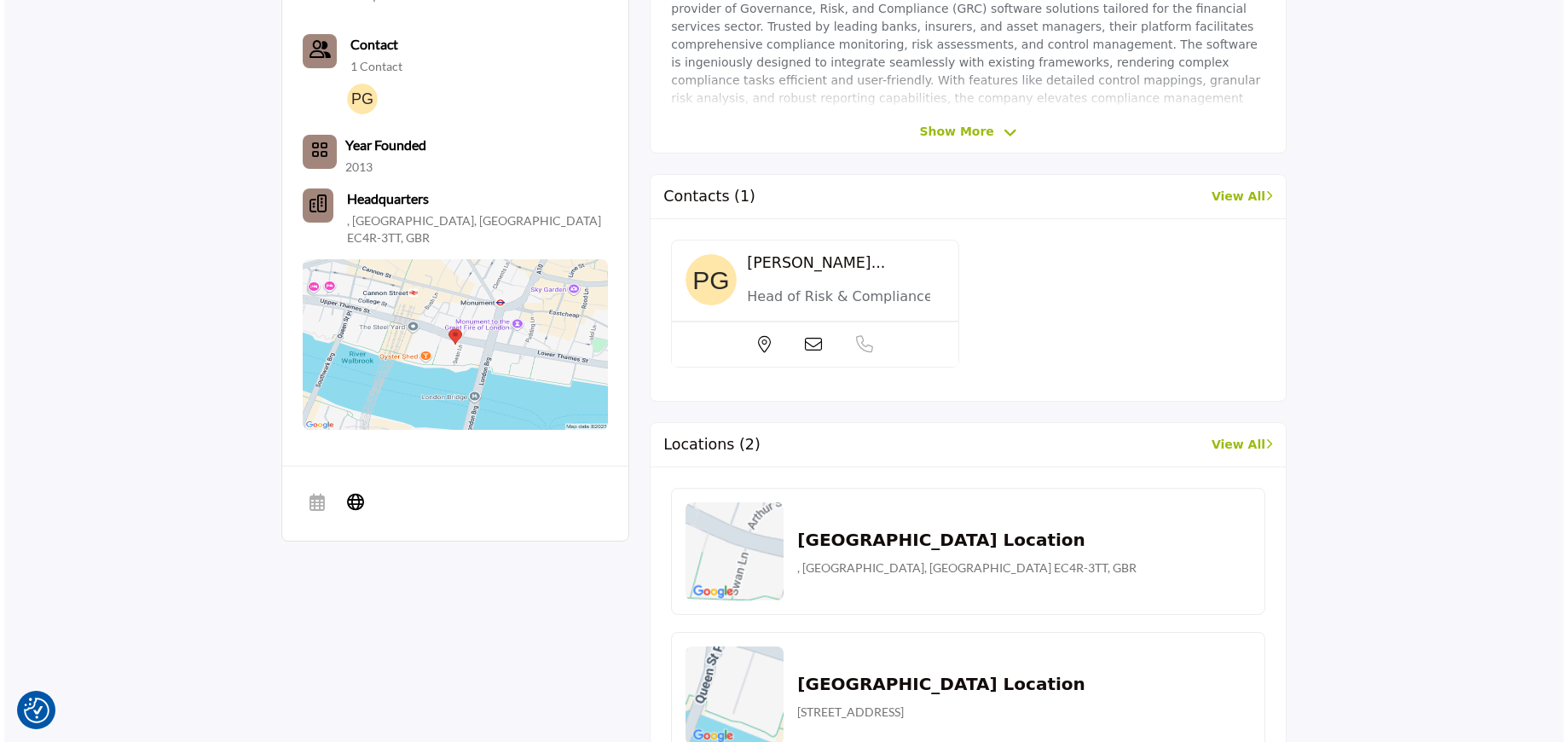
scroll to position [680, 0]
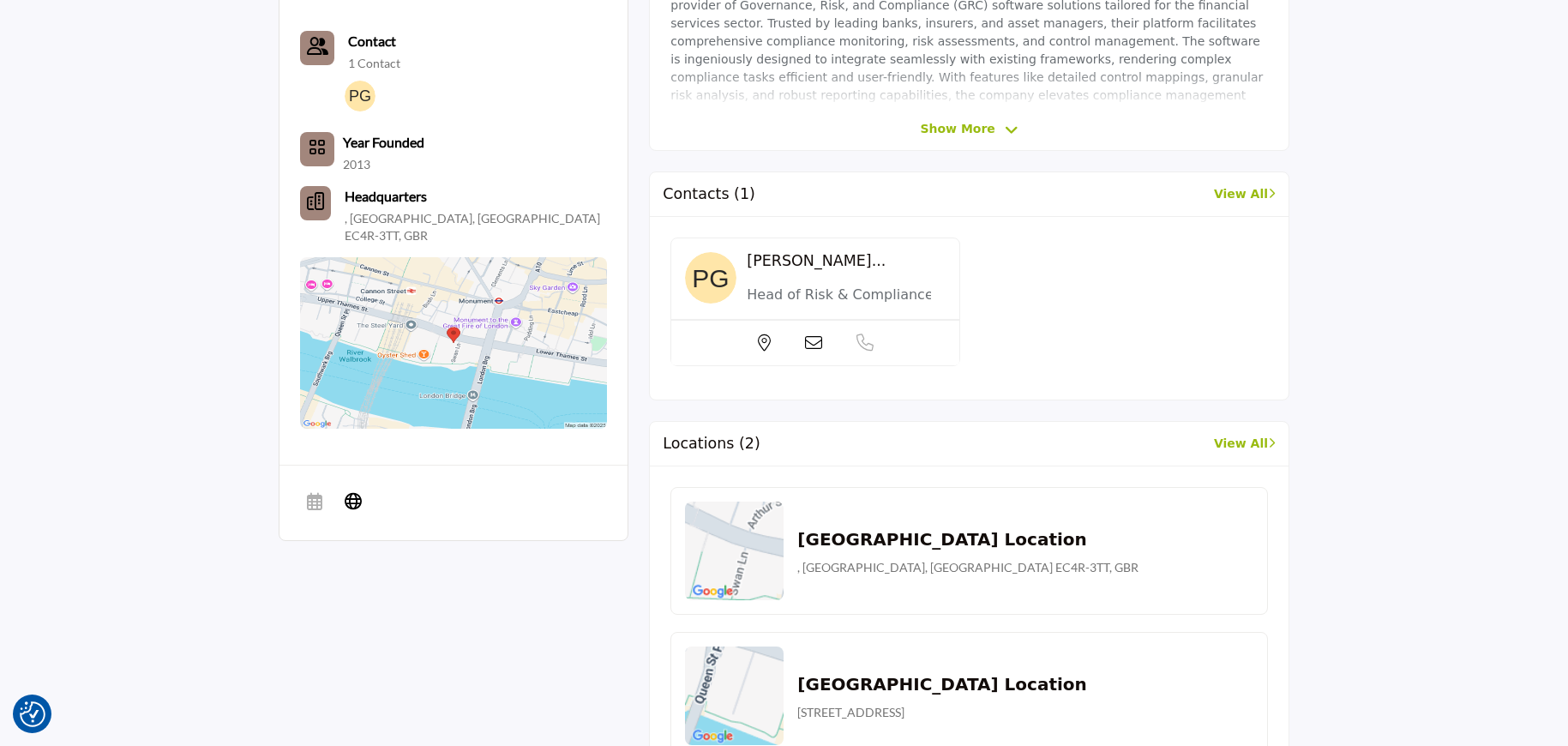
click at [814, 338] on icon at bounding box center [814, 342] width 17 height 17
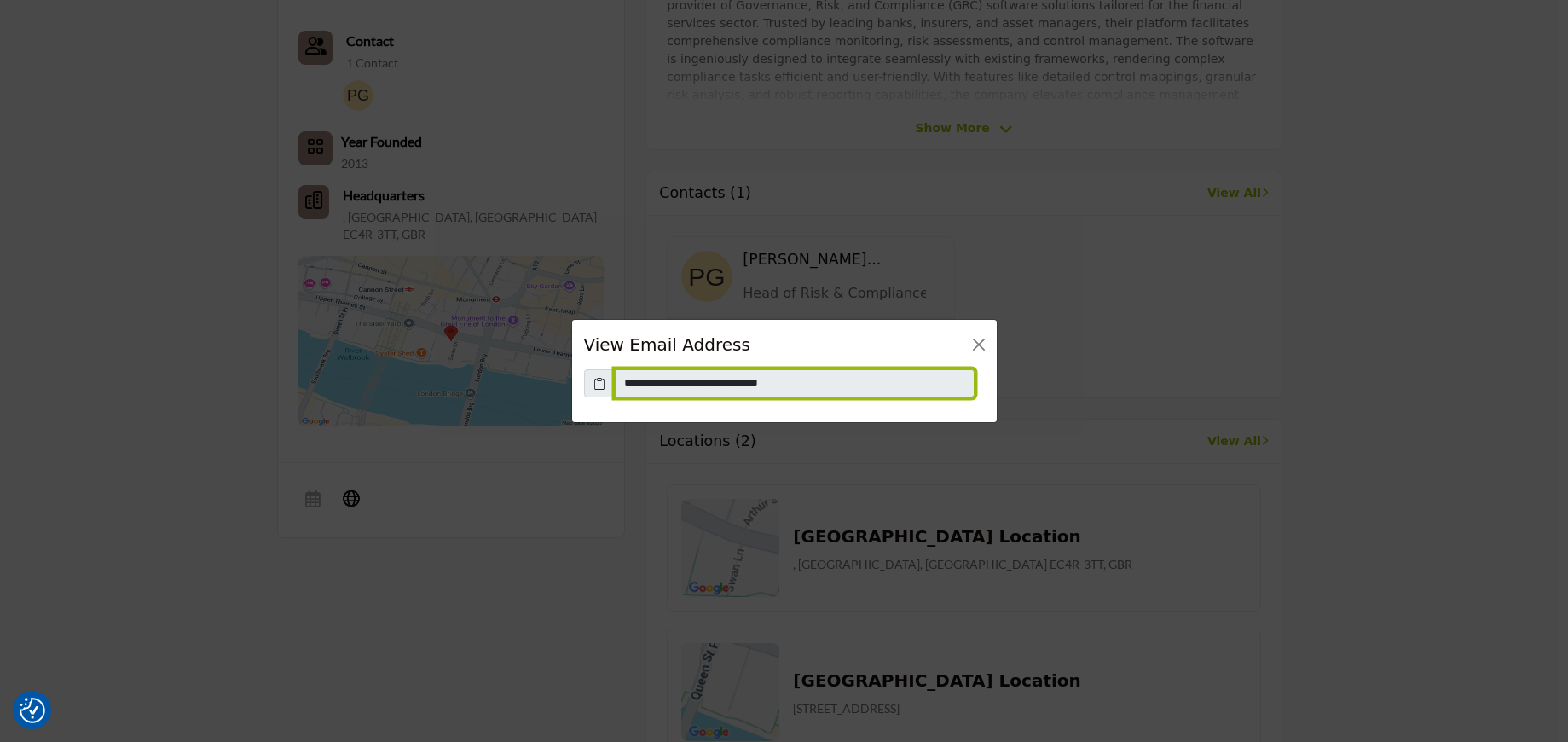
drag, startPoint x: 800, startPoint y: 385, endPoint x: 571, endPoint y: 383, distance: 229.0
click at [572, 383] on div "**********" at bounding box center [784, 395] width 425 height 53
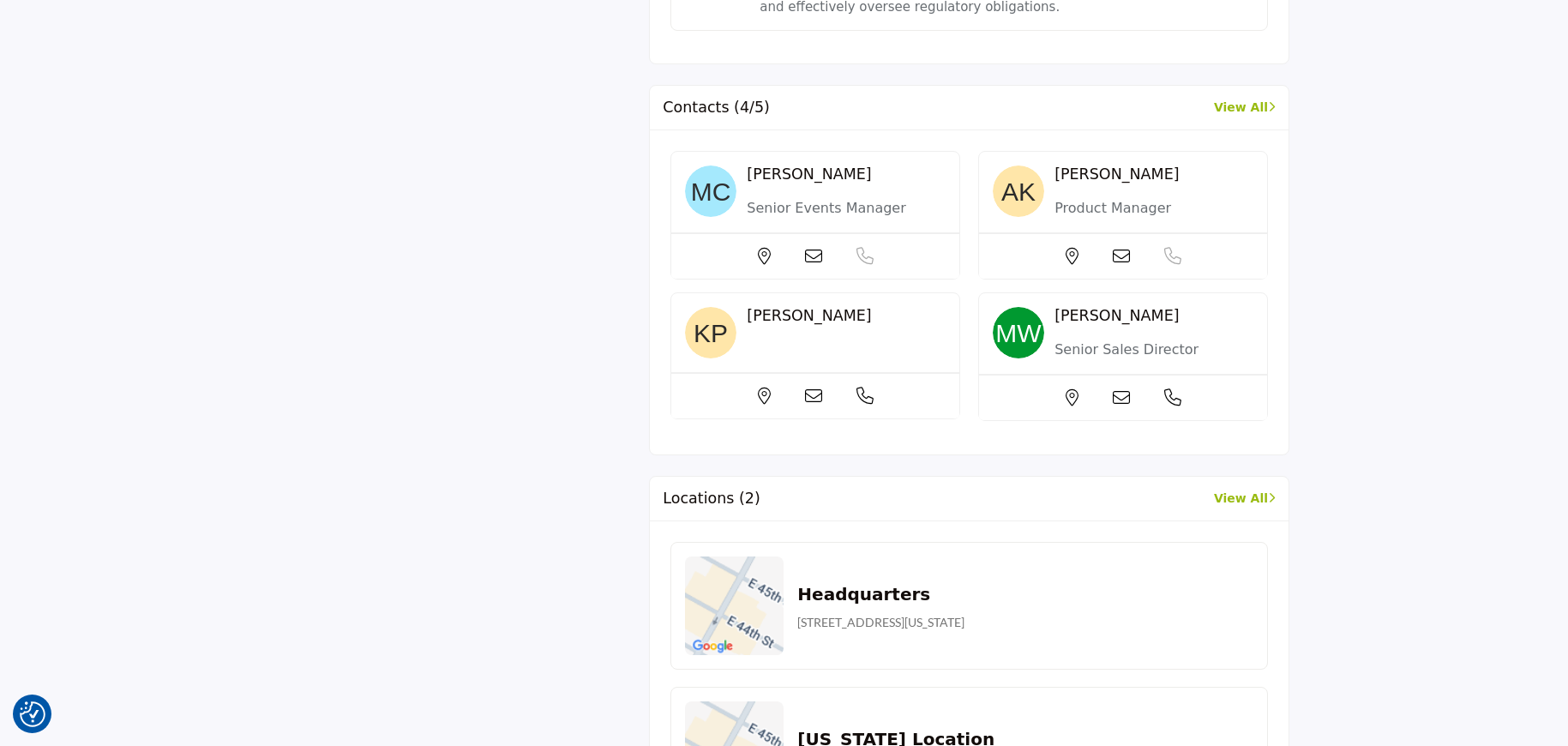
scroll to position [1471, 0]
click at [823, 262] on icon at bounding box center [814, 253] width 17 height 17
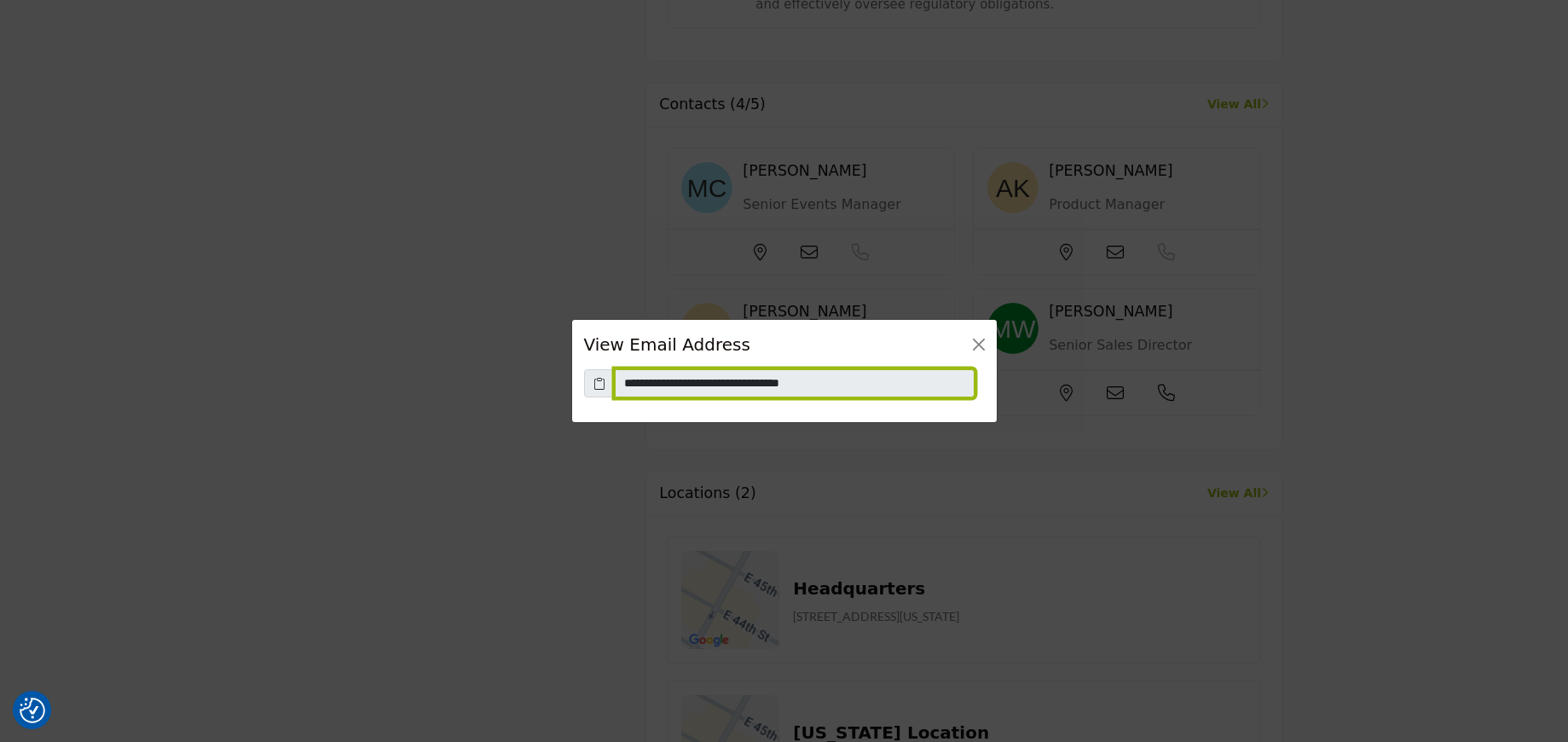
drag, startPoint x: 920, startPoint y: 385, endPoint x: 547, endPoint y: 371, distance: 373.3
click at [547, 371] on div "**********" at bounding box center [784, 371] width 1568 height 742
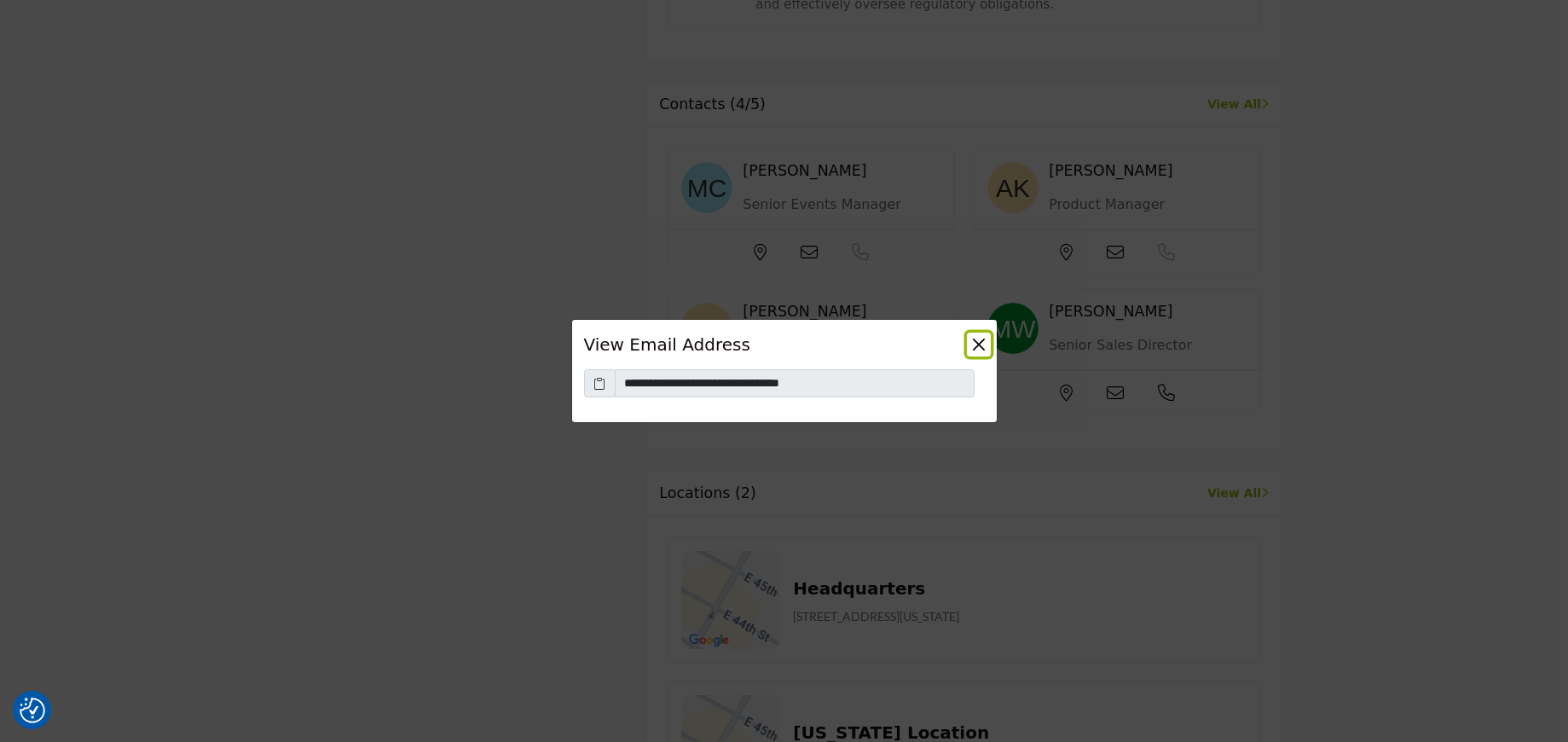
click at [983, 346] on button "Close" at bounding box center [978, 344] width 24 height 24
